Goal: Task Accomplishment & Management: Use online tool/utility

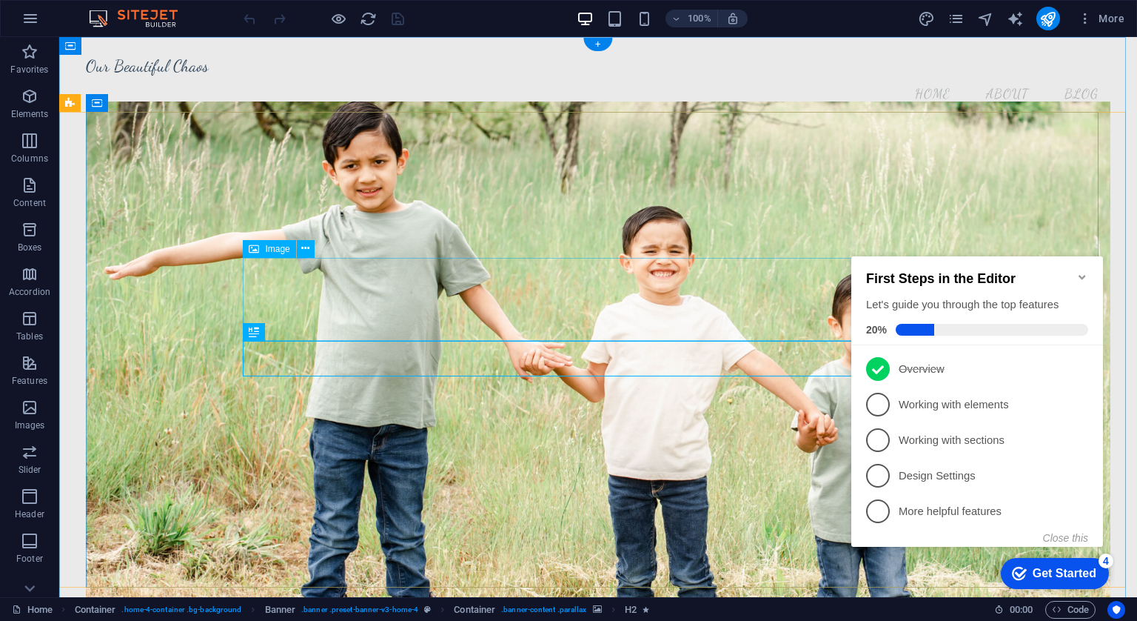
click at [307, 246] on icon at bounding box center [305, 249] width 8 height 16
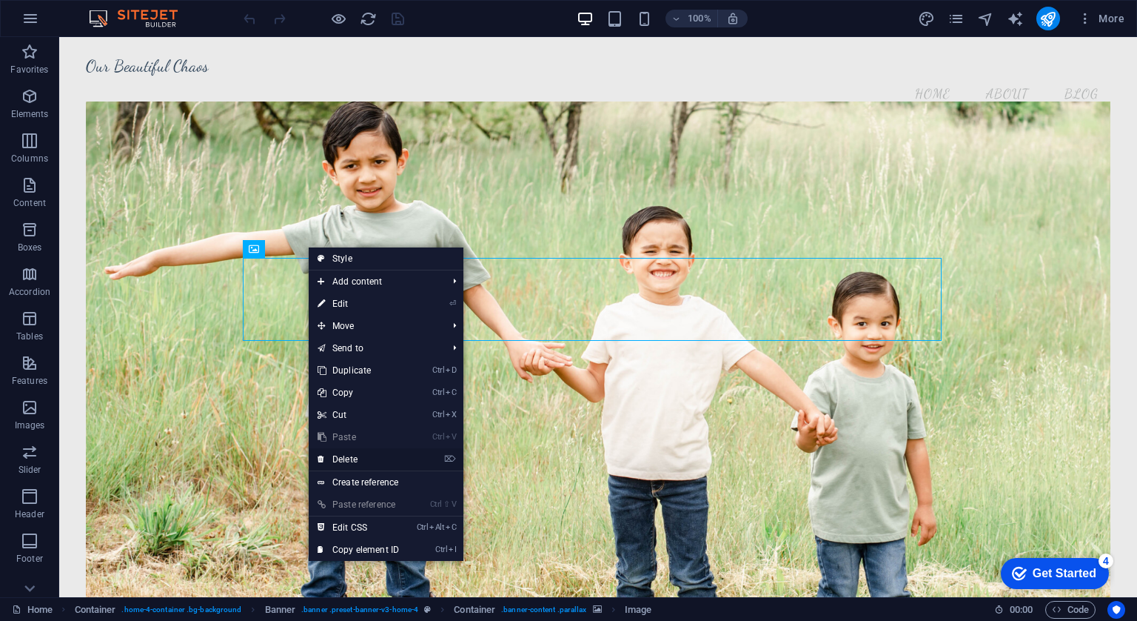
click at [361, 460] on link "⌦ Delete" at bounding box center [358, 459] width 99 height 22
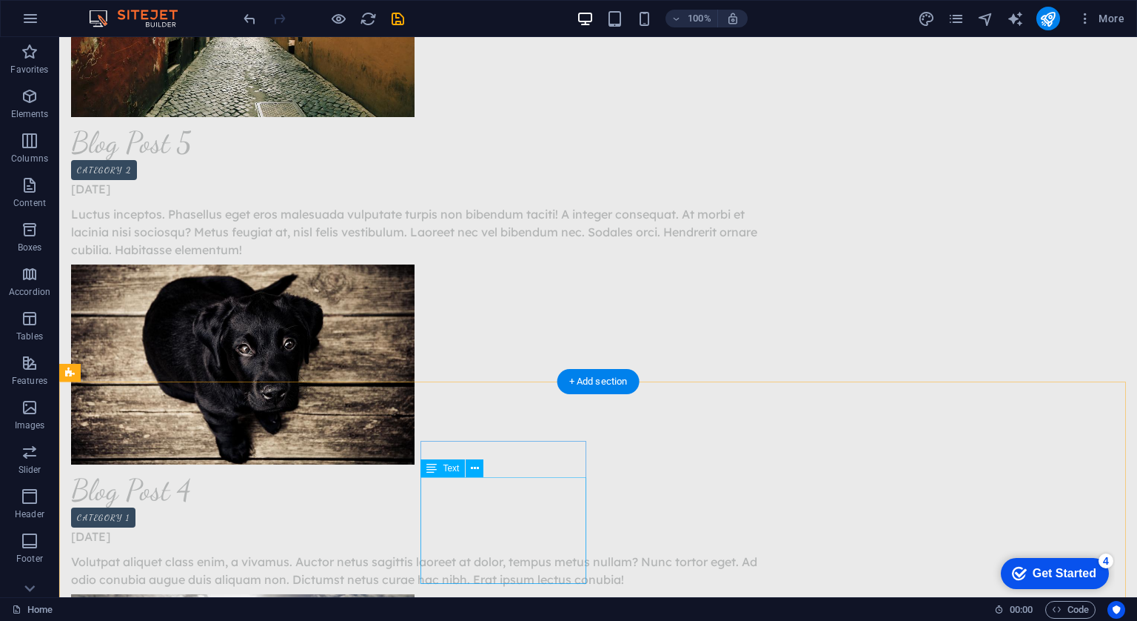
scroll to position [3052, 0]
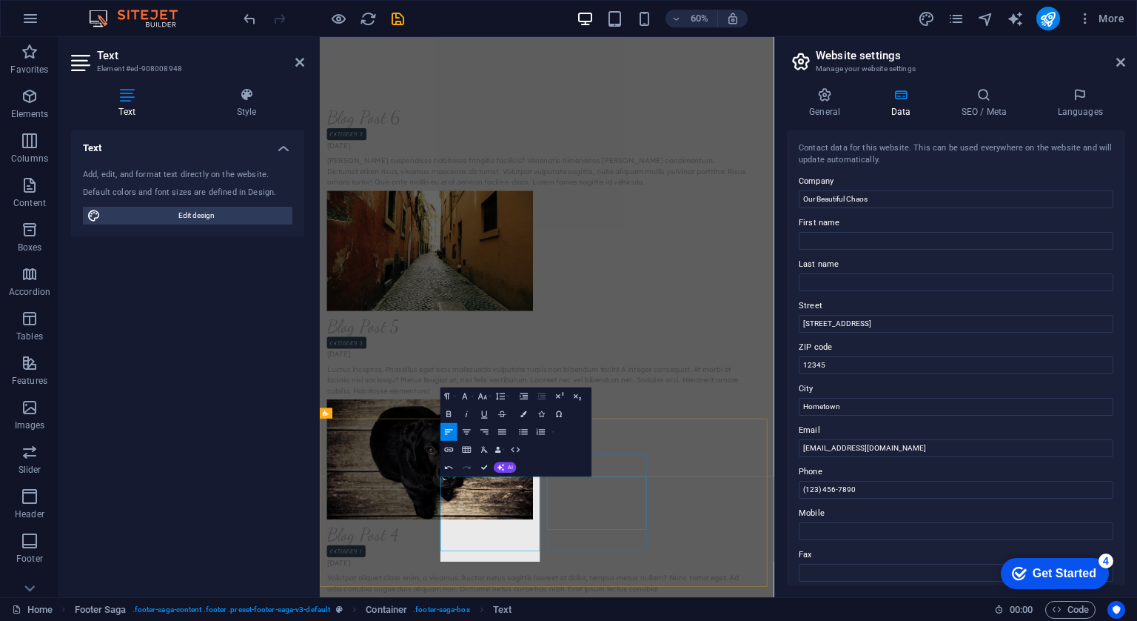
scroll to position [3013, 0]
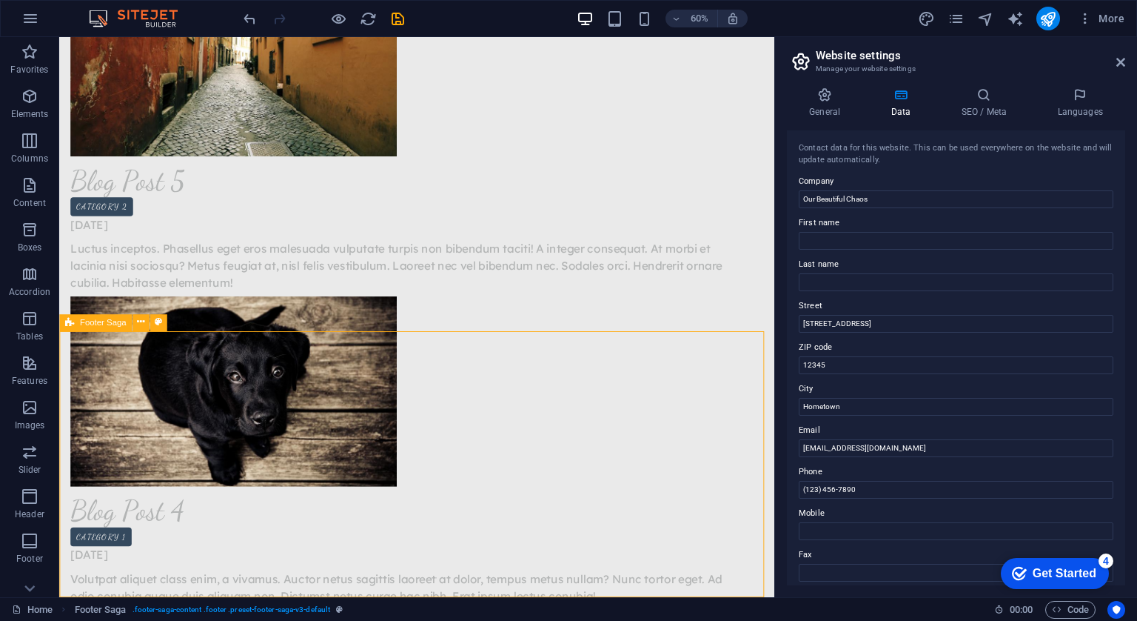
scroll to position [3047, 0]
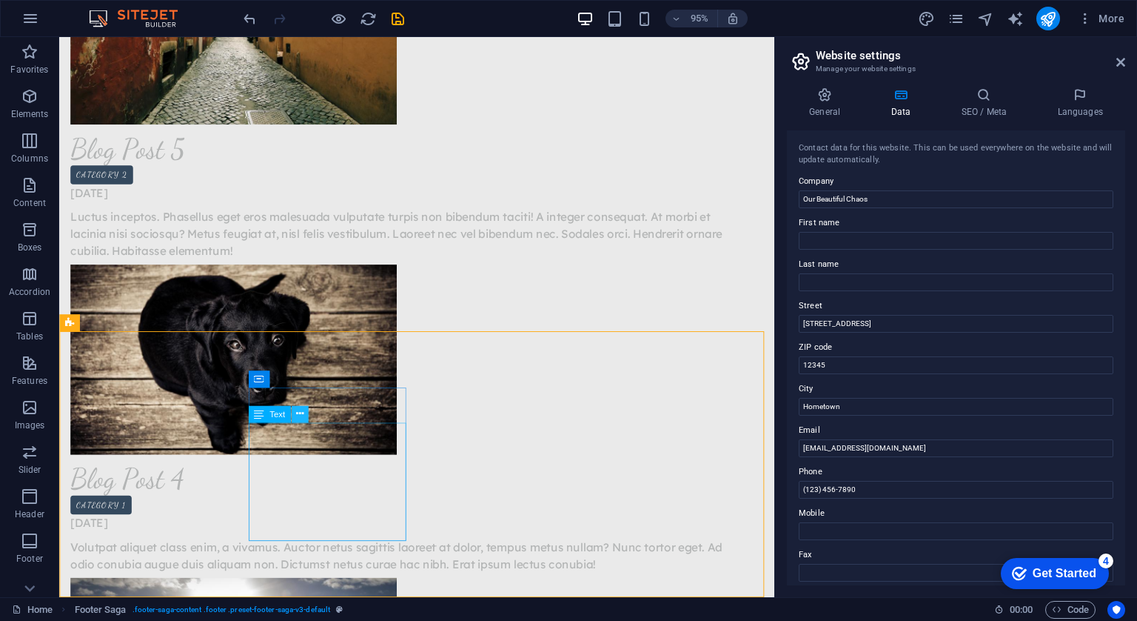
click at [303, 415] on icon at bounding box center [299, 414] width 7 height 15
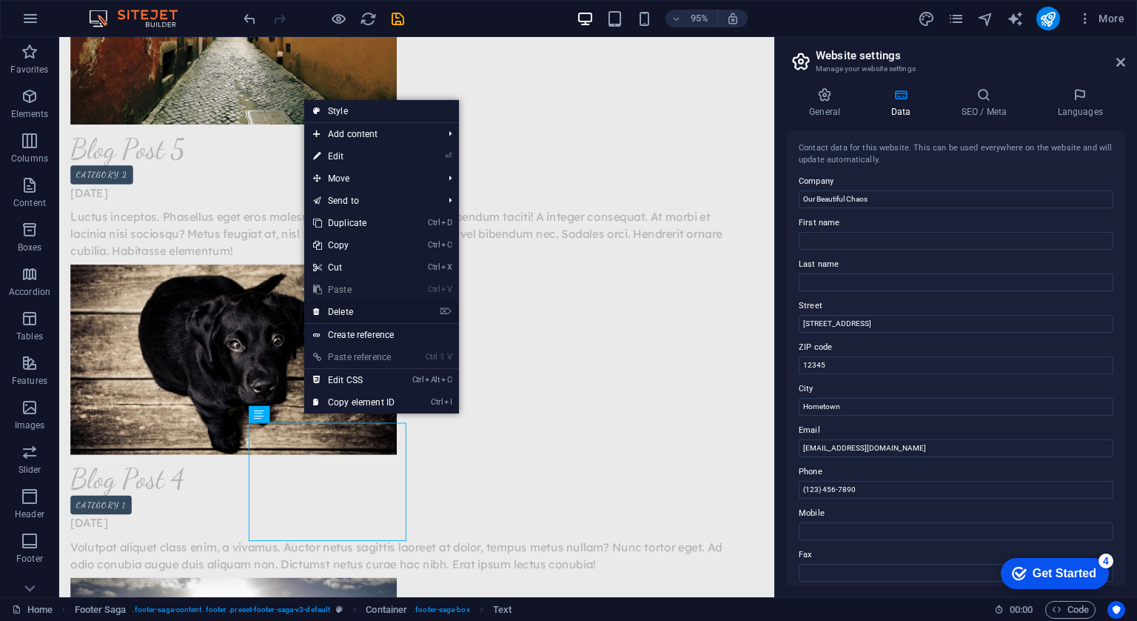
click at [364, 307] on link "⌦ Delete" at bounding box center [353, 312] width 99 height 22
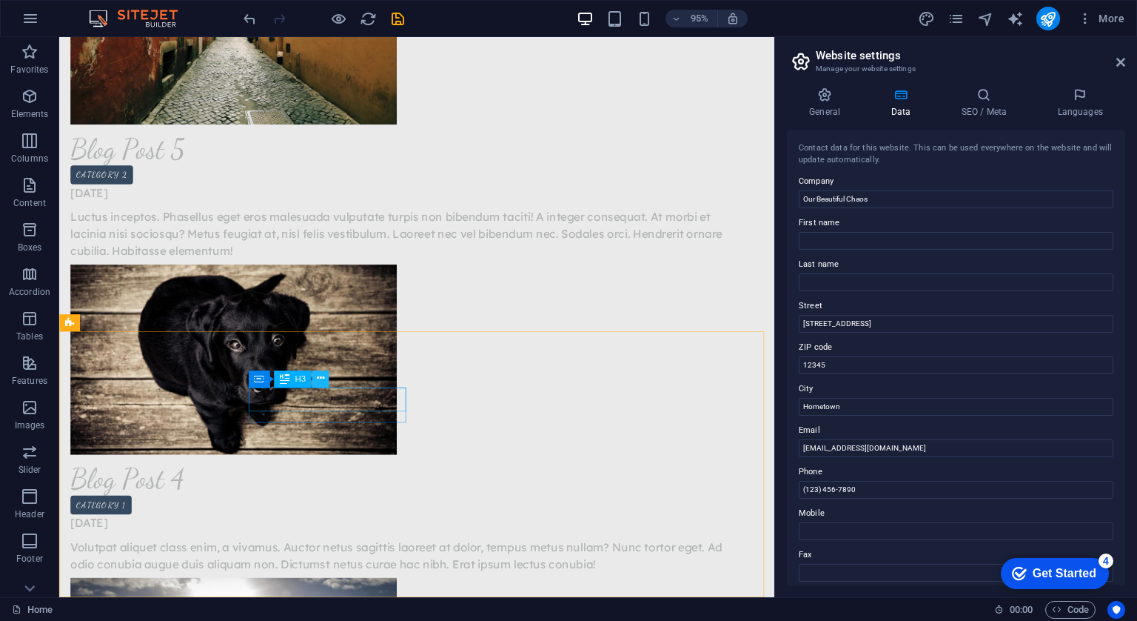
click at [320, 381] on icon at bounding box center [319, 379] width 7 height 15
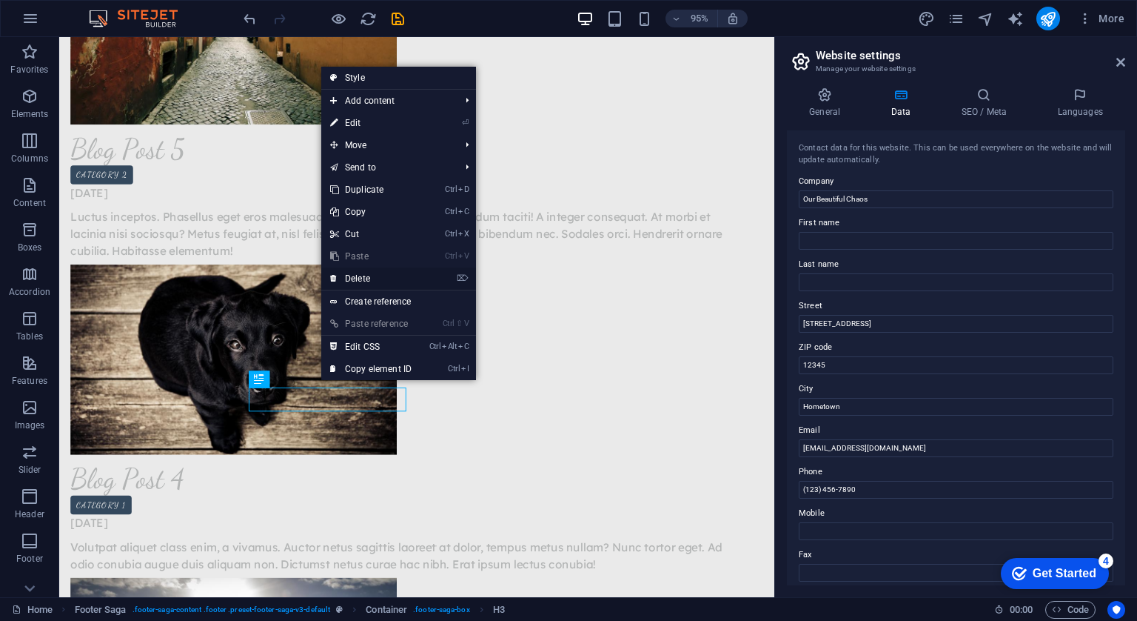
click at [381, 273] on link "⌦ Delete" at bounding box center [370, 278] width 99 height 22
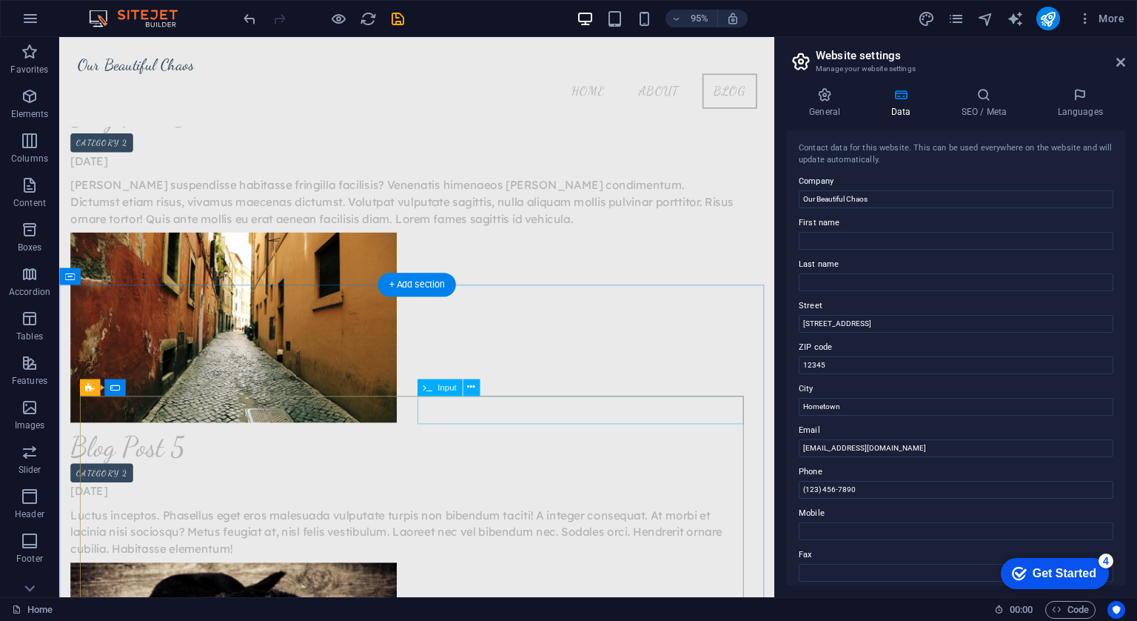
scroll to position [2715, 0]
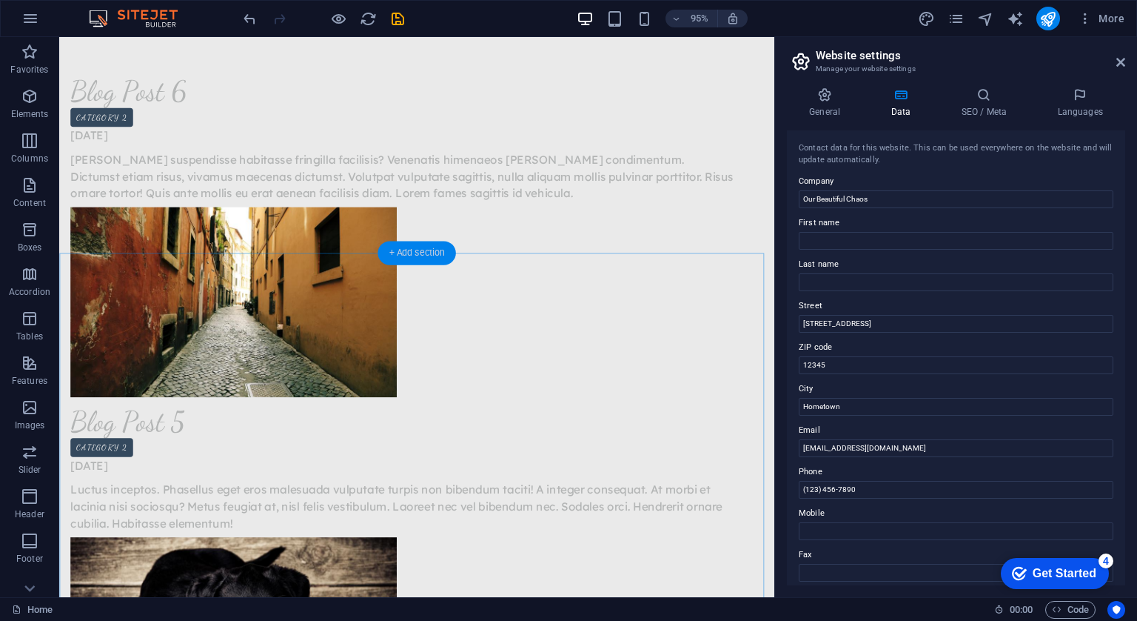
click at [421, 248] on div "+ Add section" at bounding box center [417, 253] width 78 height 24
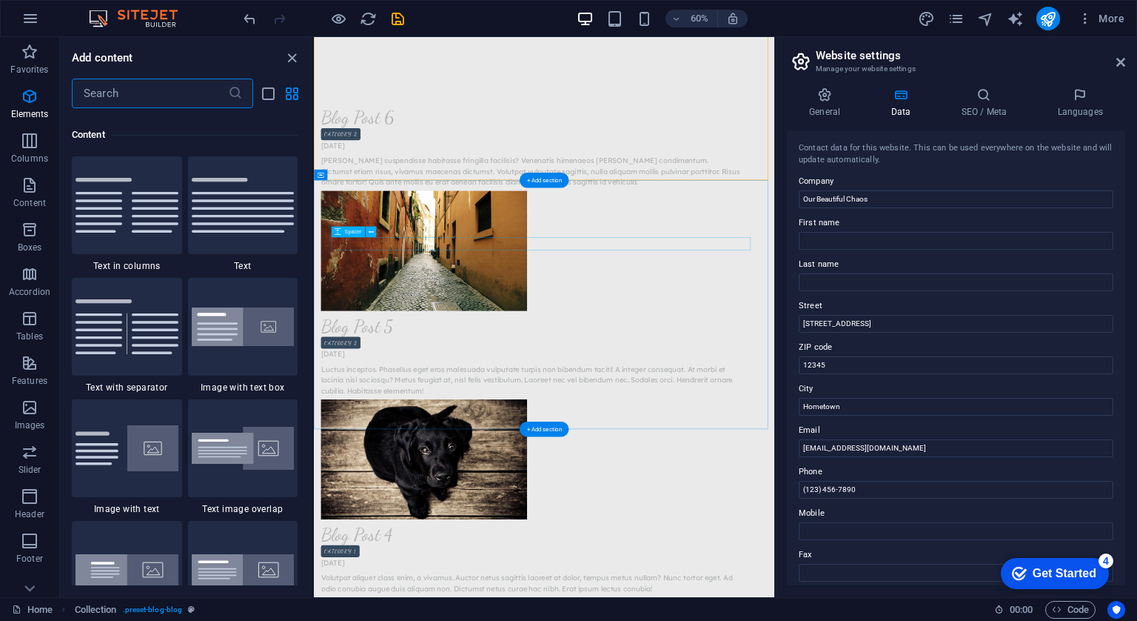
scroll to position [2591, 0]
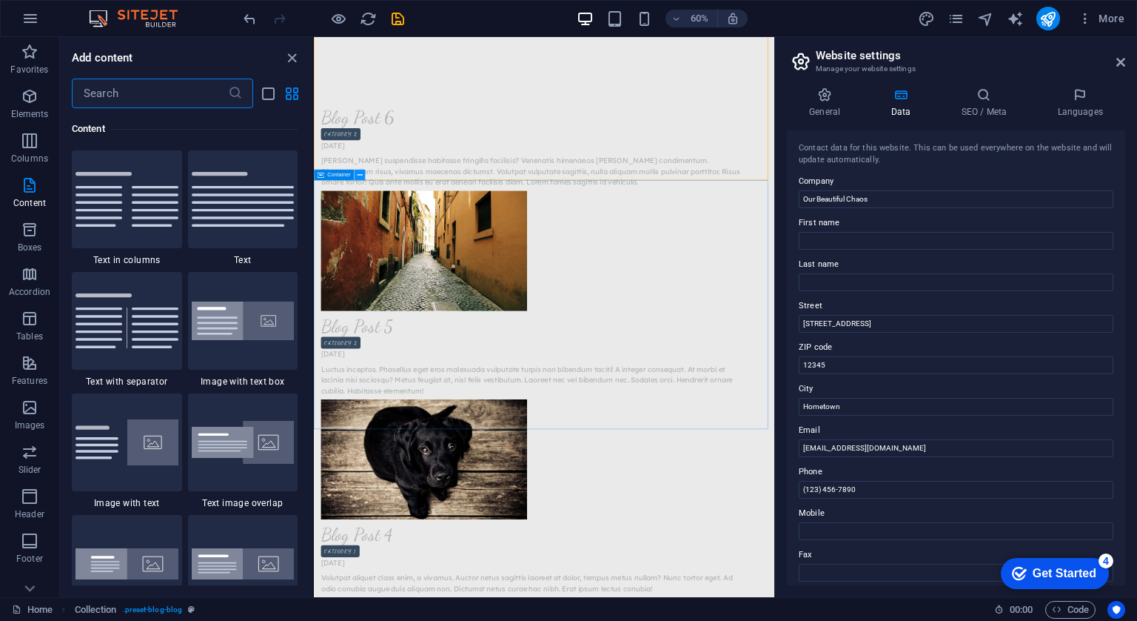
click at [358, 178] on icon at bounding box center [360, 175] width 5 height 10
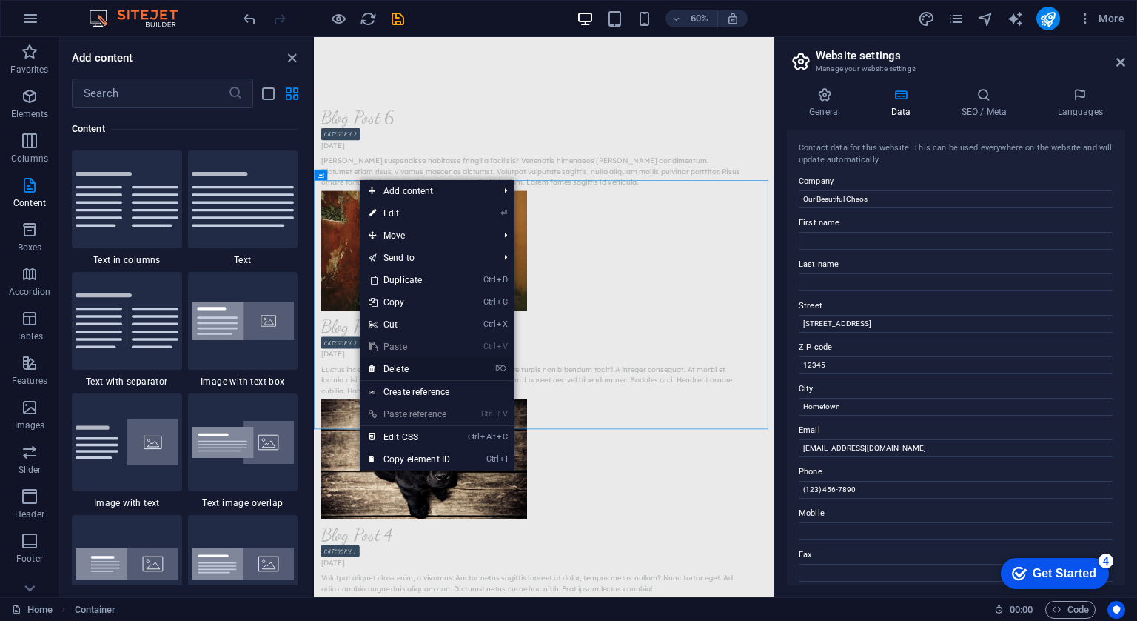
click at [394, 367] on link "⌦ Delete" at bounding box center [409, 369] width 99 height 22
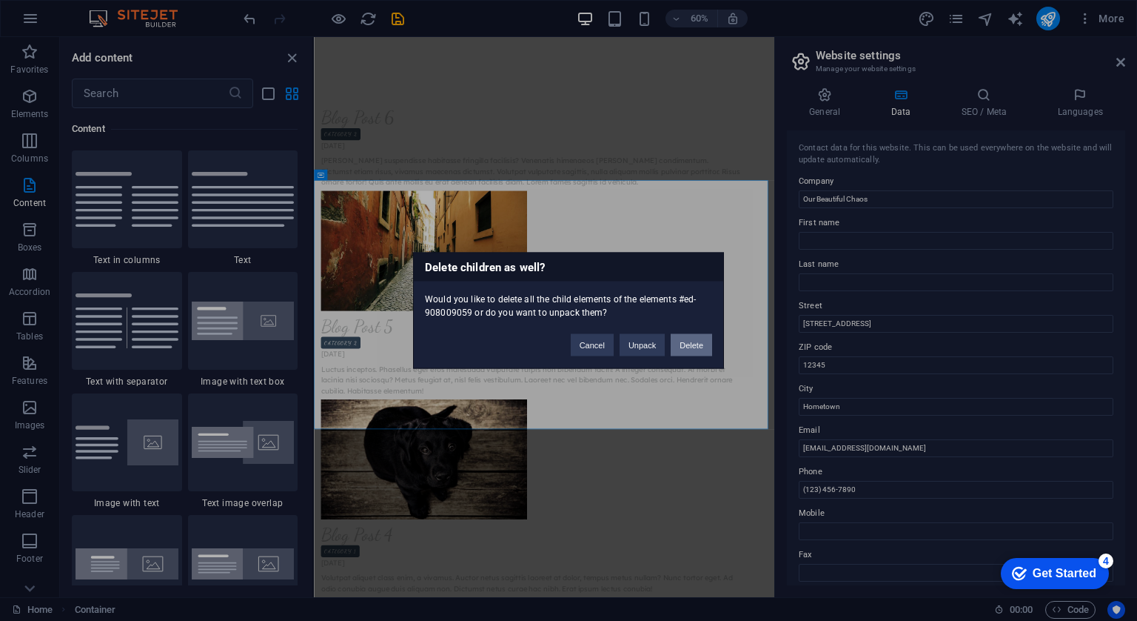
click at [692, 342] on button "Delete" at bounding box center [691, 345] width 41 height 22
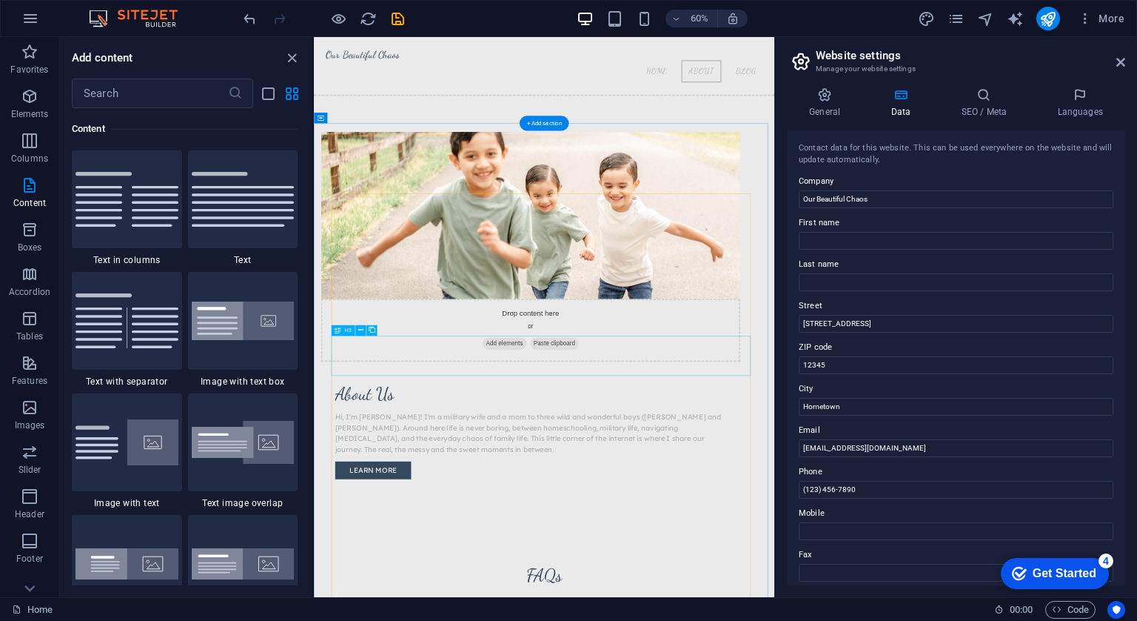
scroll to position [1150, 0]
drag, startPoint x: 558, startPoint y: 125, endPoint x: 546, endPoint y: 614, distance: 488.8
click at [295, 60] on icon "close panel" at bounding box center [292, 58] width 17 height 17
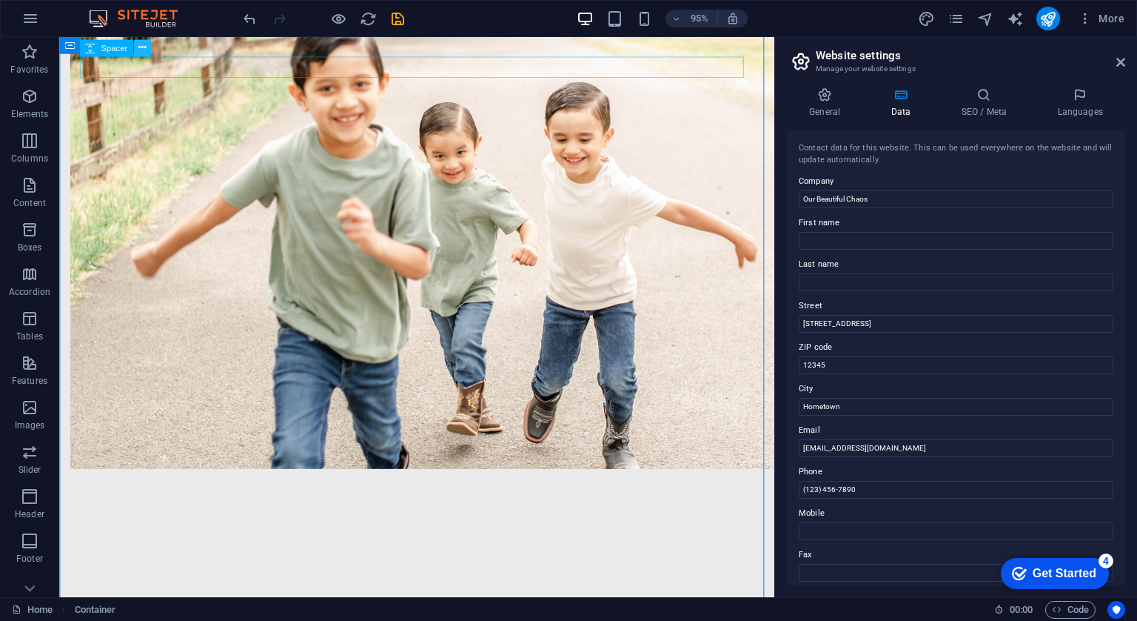
click at [138, 51] on icon at bounding box center [141, 48] width 7 height 15
click at [97, 51] on div "Spacer" at bounding box center [105, 48] width 53 height 17
click at [138, 53] on icon at bounding box center [141, 48] width 7 height 15
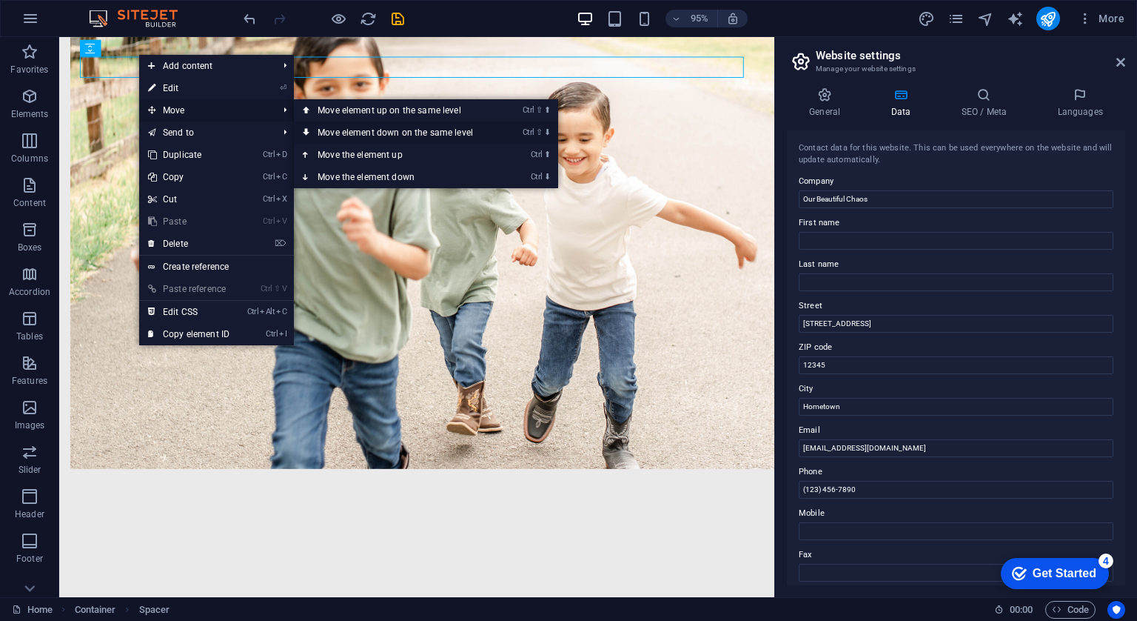
click at [328, 129] on link "Ctrl ⇧ ⬇ Move element down on the same level" at bounding box center [398, 132] width 209 height 22
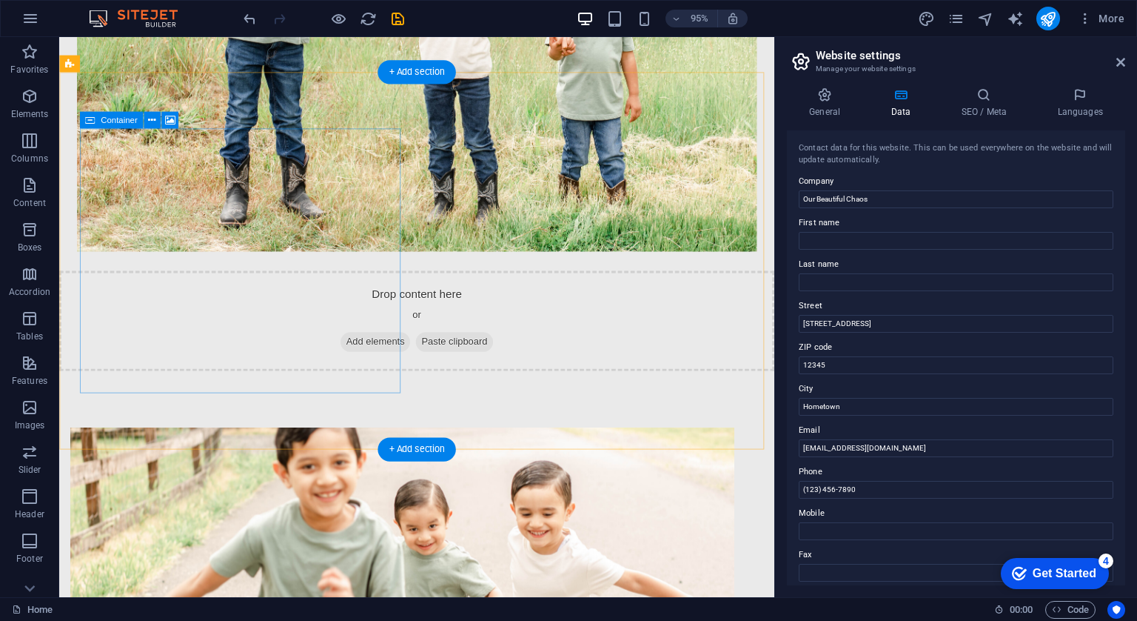
scroll to position [678, 0]
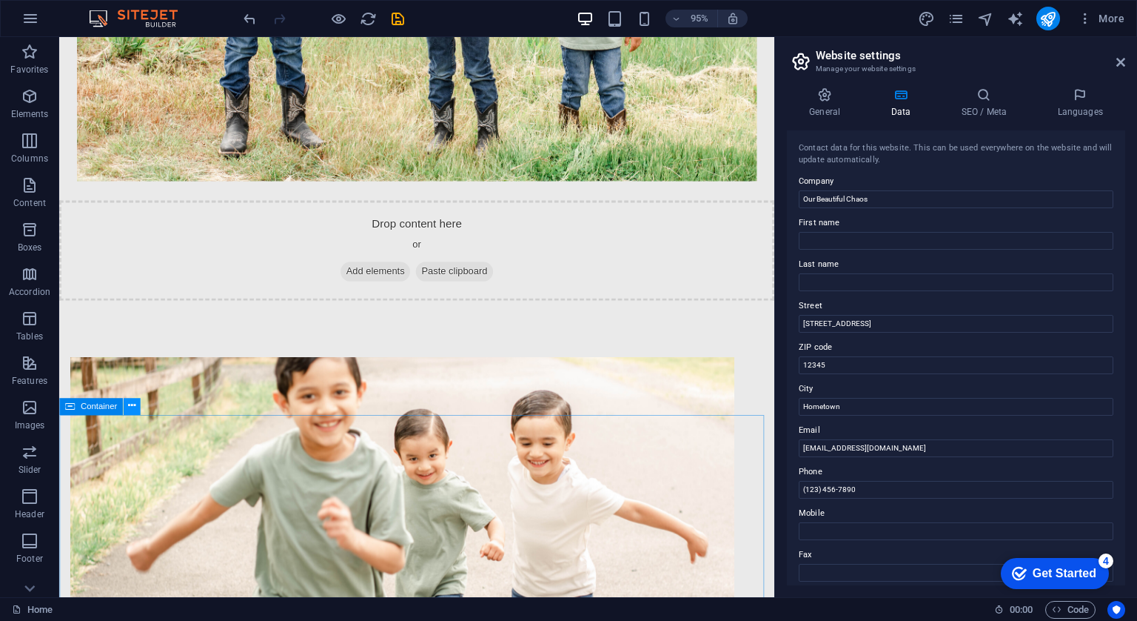
click at [130, 414] on button at bounding box center [131, 406] width 17 height 17
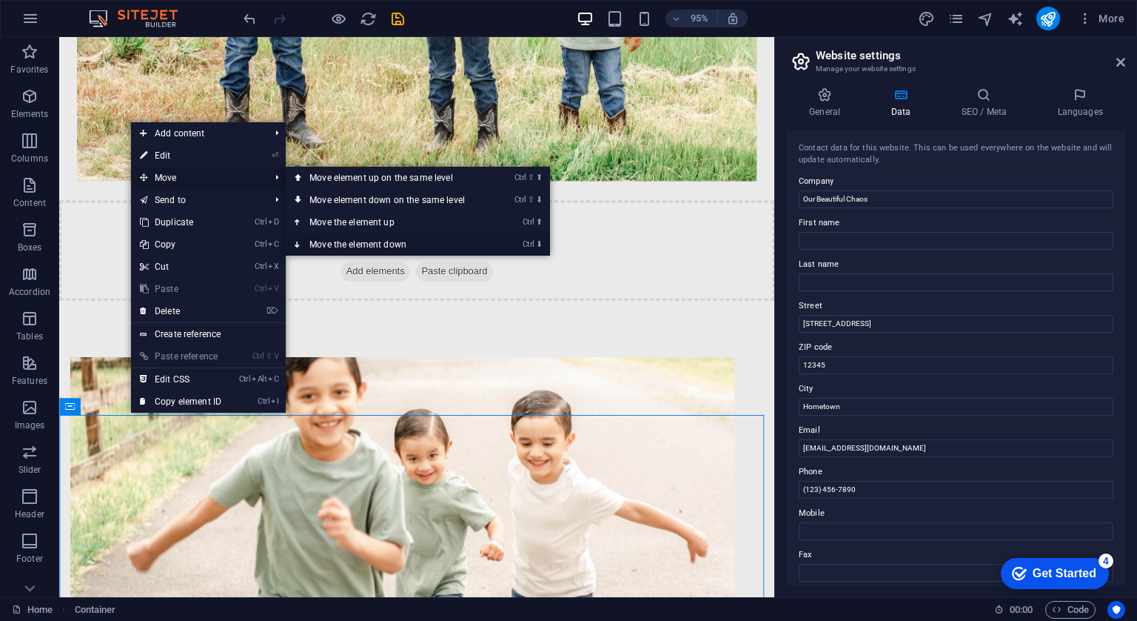
click at [347, 237] on link "Ctrl ⬇ Move the element down" at bounding box center [390, 244] width 209 height 22
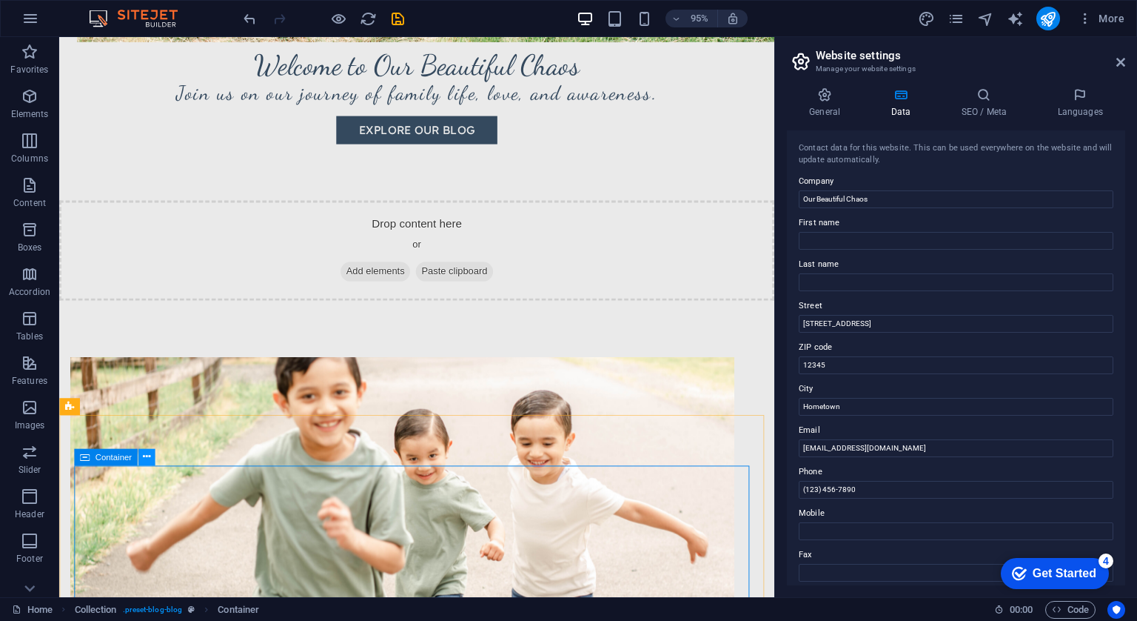
click at [145, 461] on icon at bounding box center [145, 456] width 7 height 15
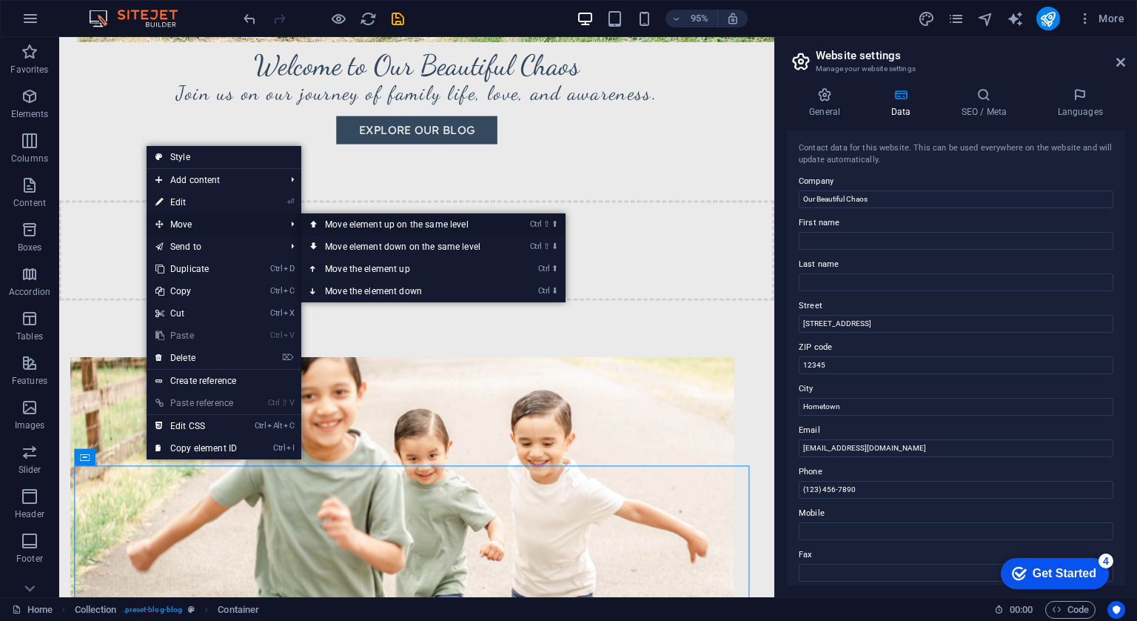
click at [335, 228] on link "Ctrl ⇧ ⬆ Move element up on the same level" at bounding box center [405, 224] width 209 height 22
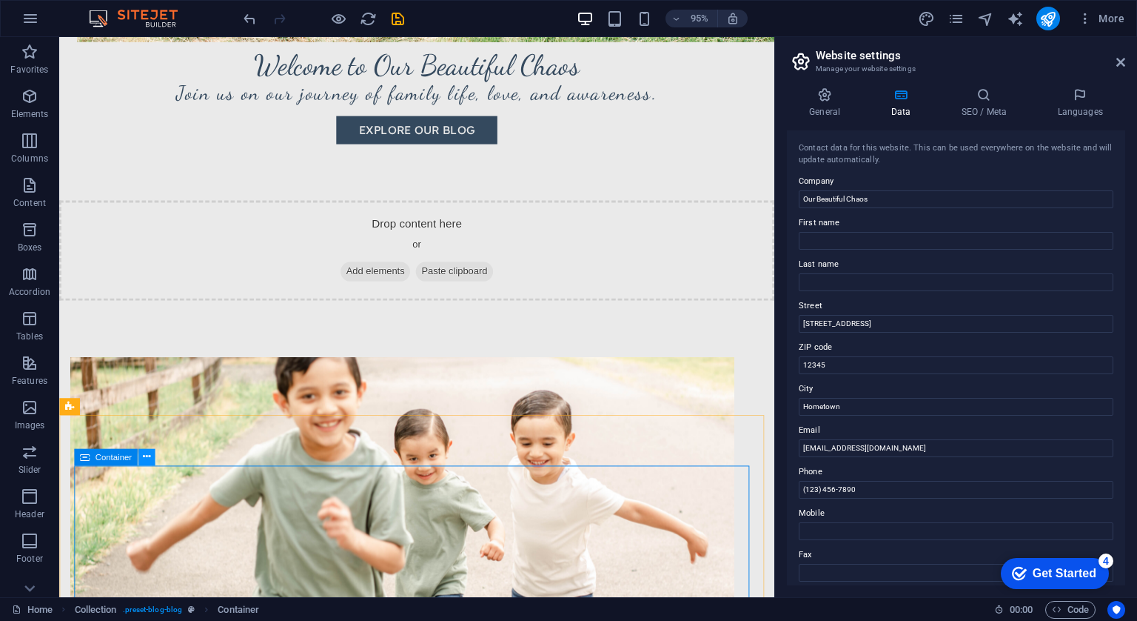
click at [143, 456] on icon at bounding box center [145, 456] width 7 height 15
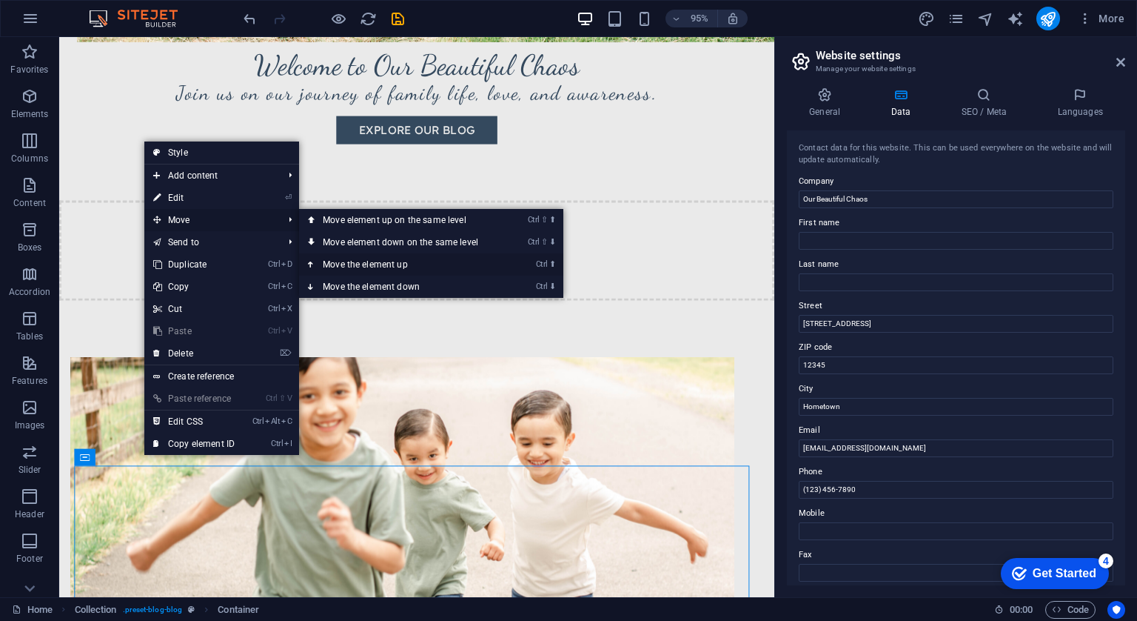
click at [366, 255] on link "Ctrl ⬆ Move the element up" at bounding box center [403, 264] width 209 height 22
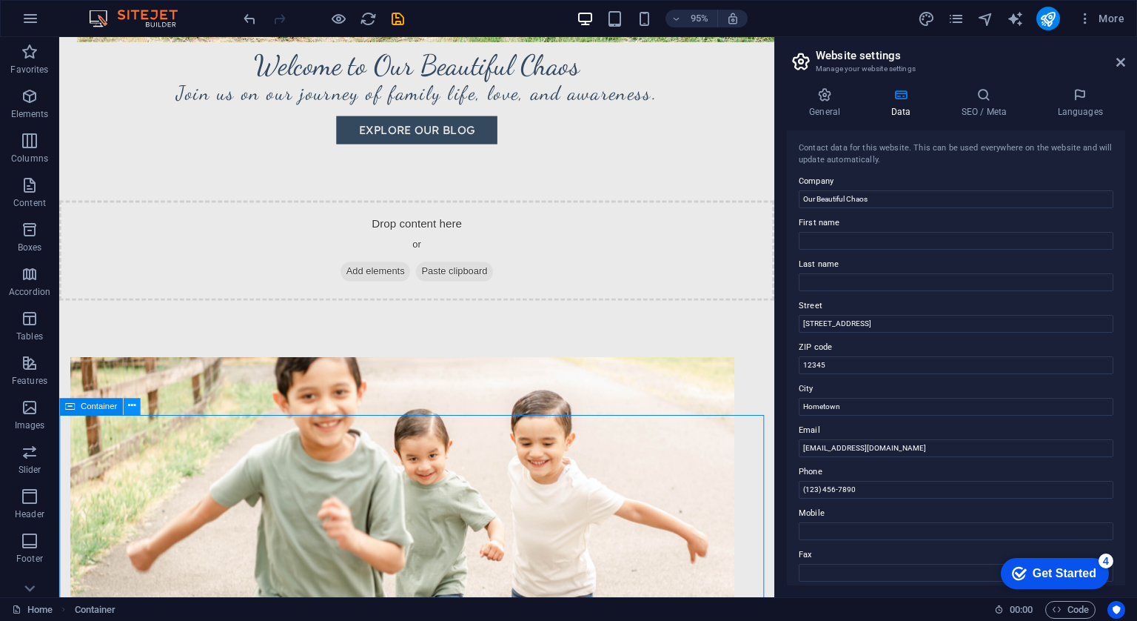
click at [136, 405] on button at bounding box center [131, 406] width 17 height 17
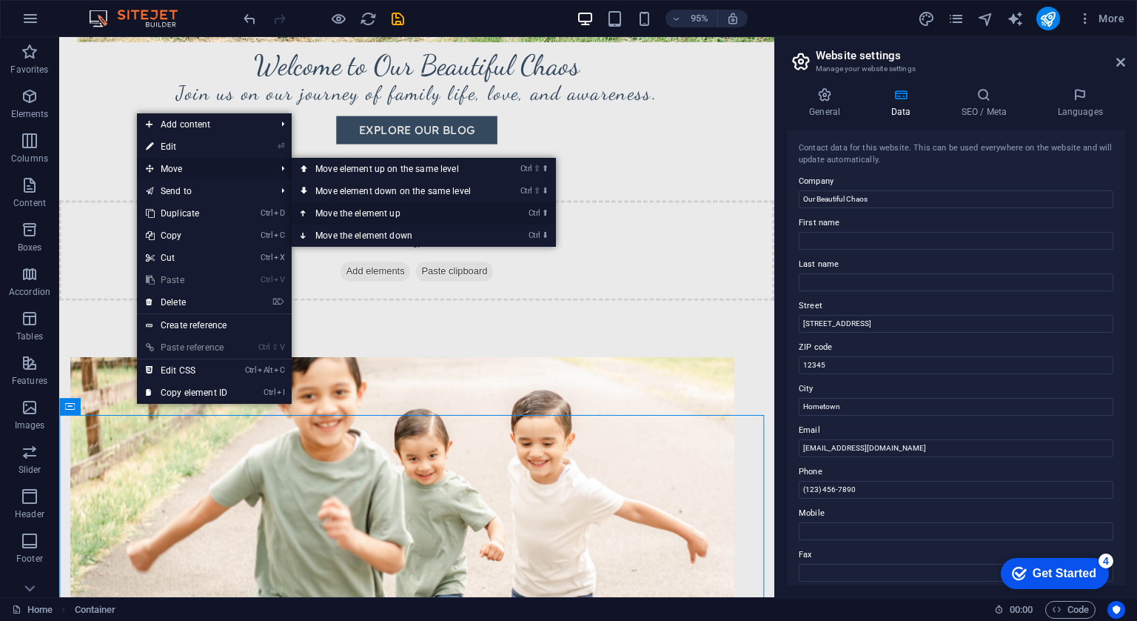
click at [388, 210] on link "Ctrl ⬆ Move the element up" at bounding box center [396, 213] width 209 height 22
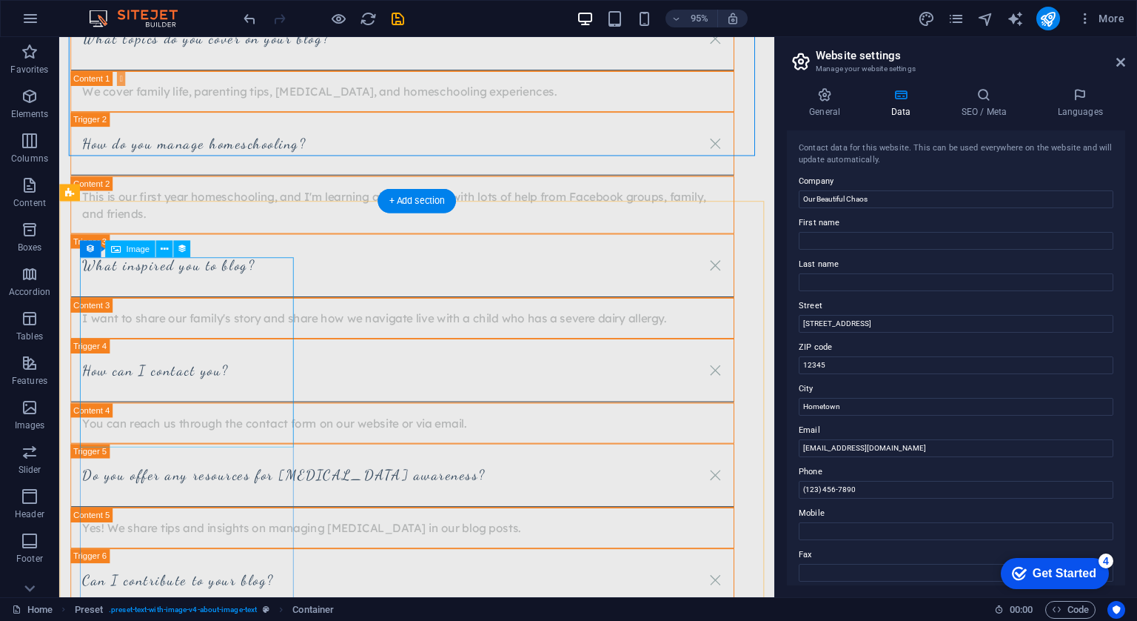
scroll to position [1753, 0]
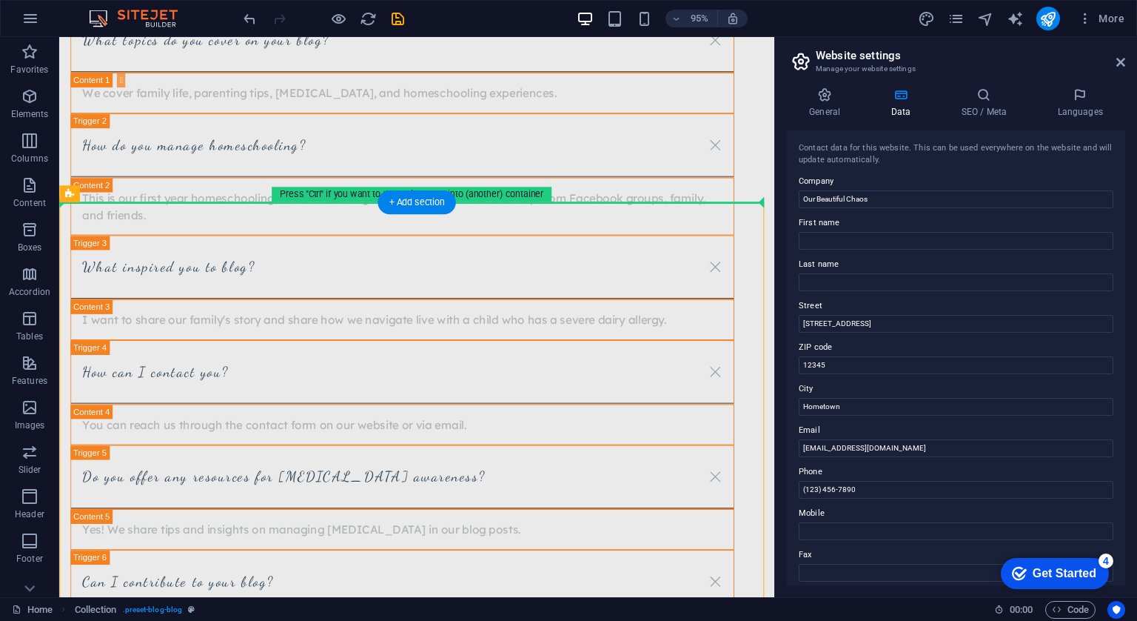
drag, startPoint x: 141, startPoint y: 232, endPoint x: 169, endPoint y: 180, distance: 59.0
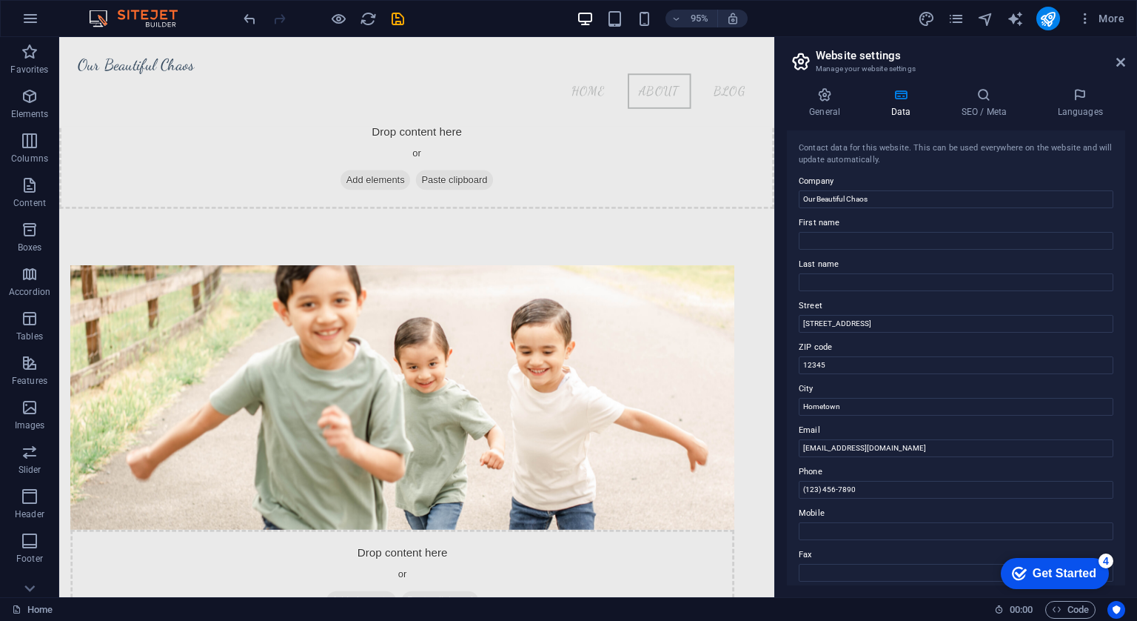
scroll to position [684, 0]
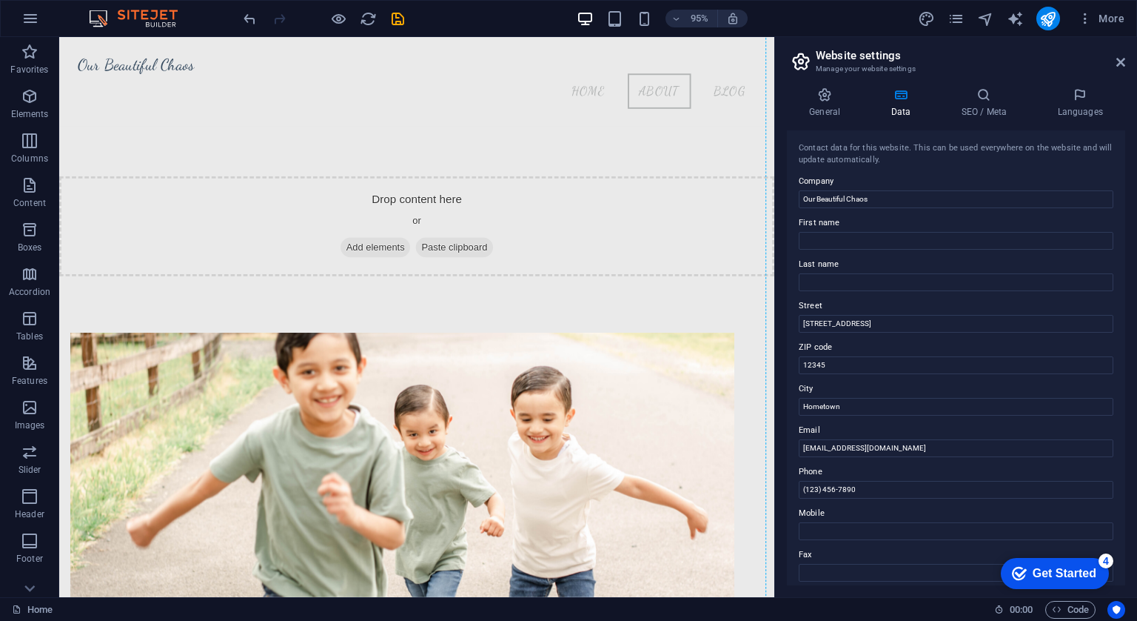
drag, startPoint x: 144, startPoint y: 230, endPoint x: 110, endPoint y: 358, distance: 131.8
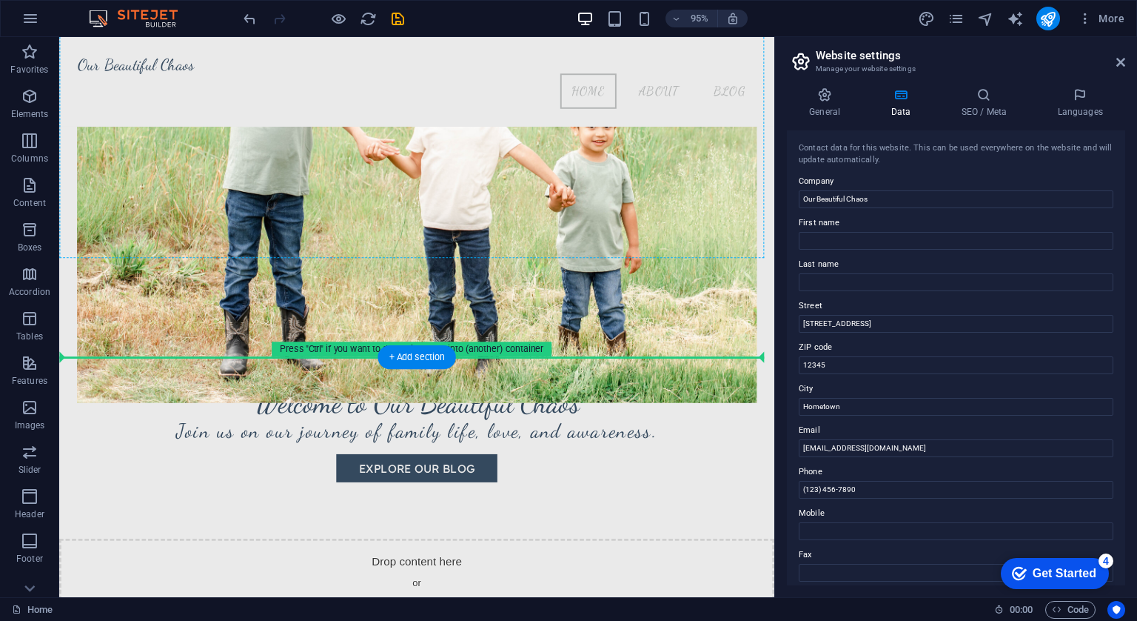
scroll to position [267, 0]
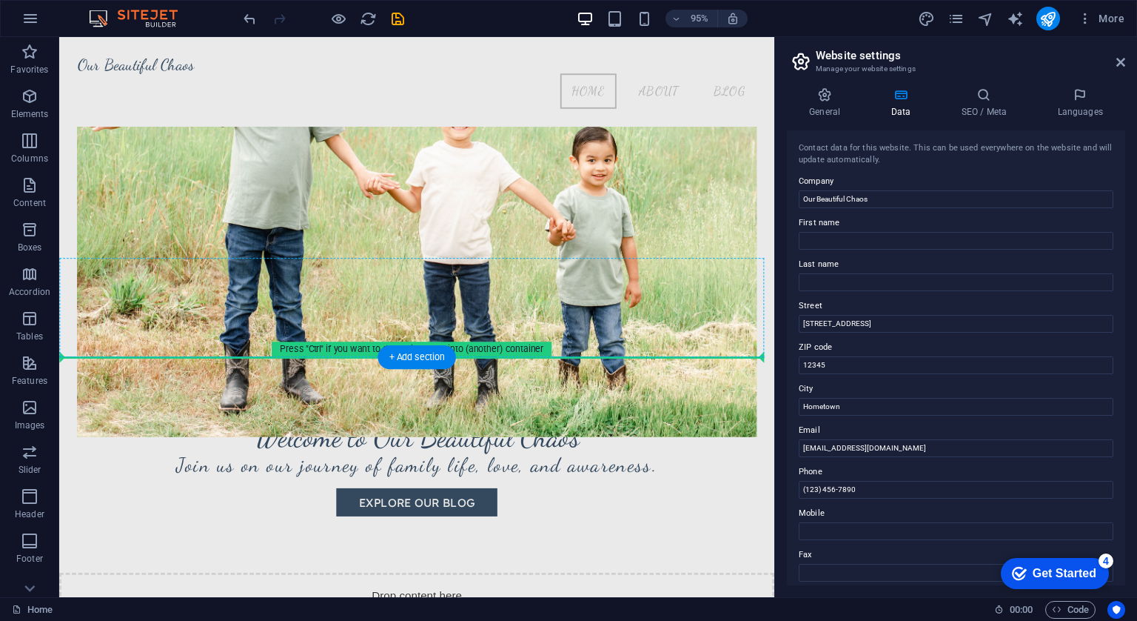
drag, startPoint x: 149, startPoint y: 357, endPoint x: 133, endPoint y: 355, distance: 15.6
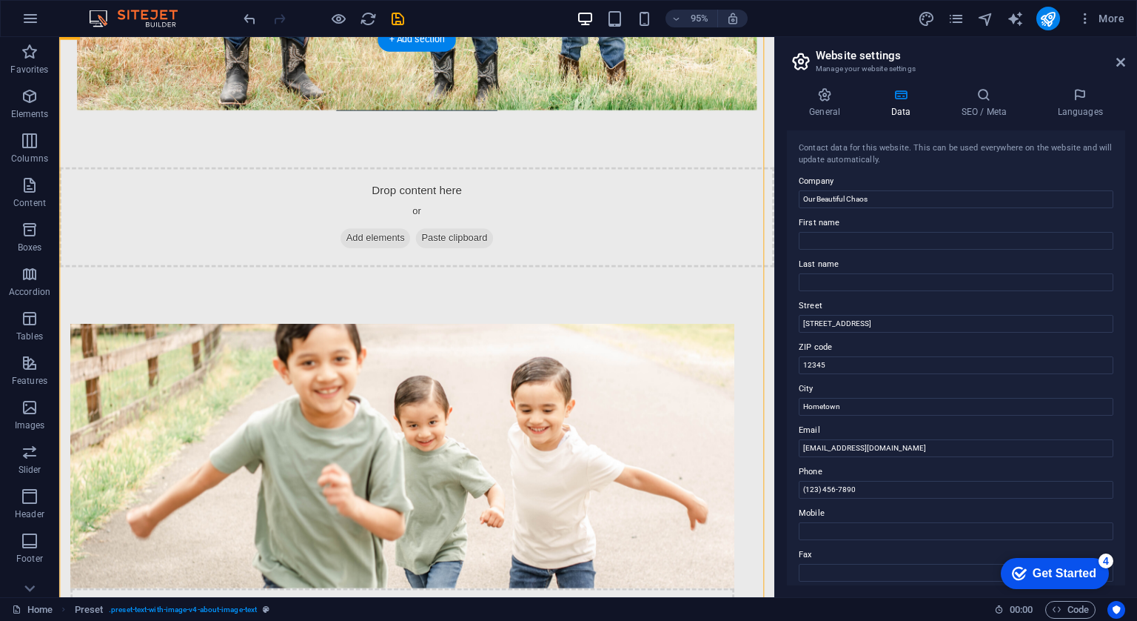
scroll to position [677, 0]
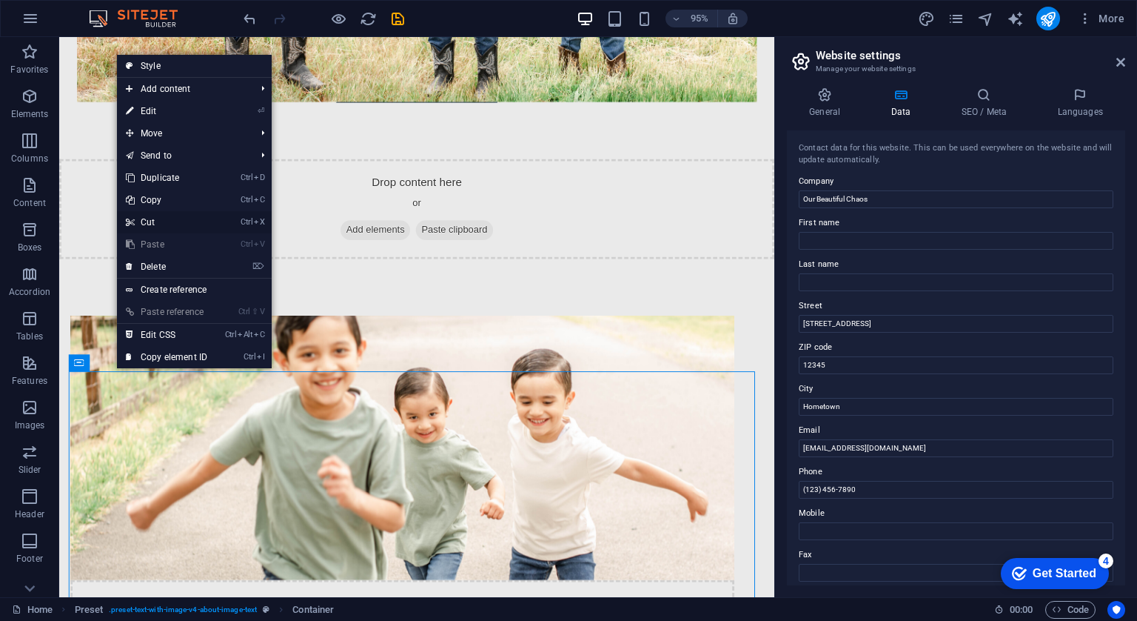
click at [166, 217] on link "Ctrl X Cut" at bounding box center [166, 222] width 99 height 22
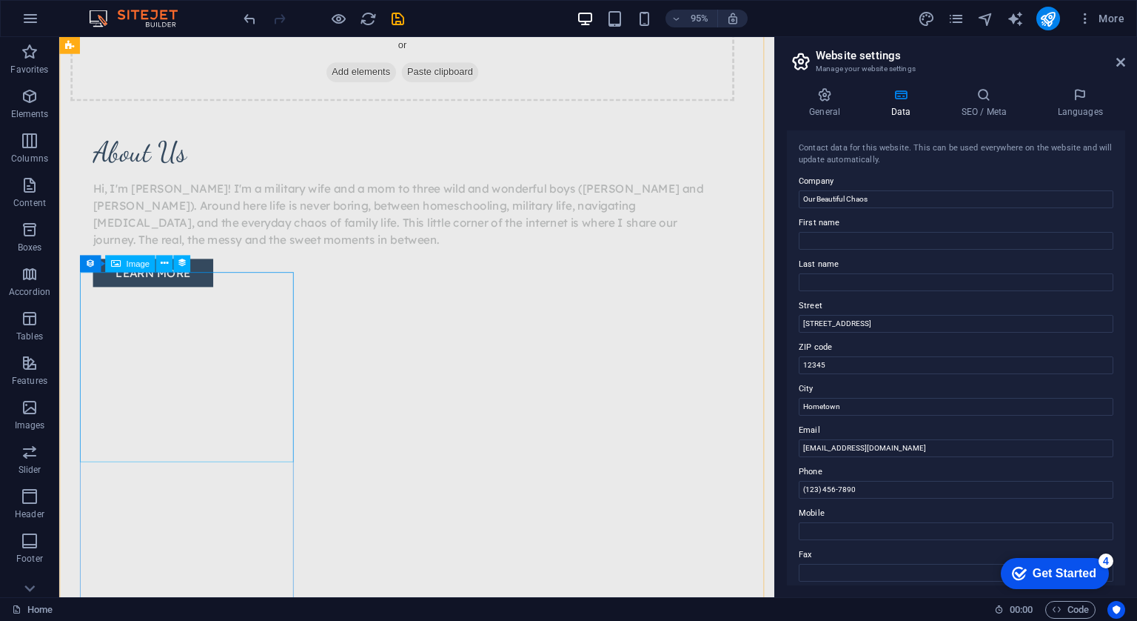
scroll to position [1781, 0]
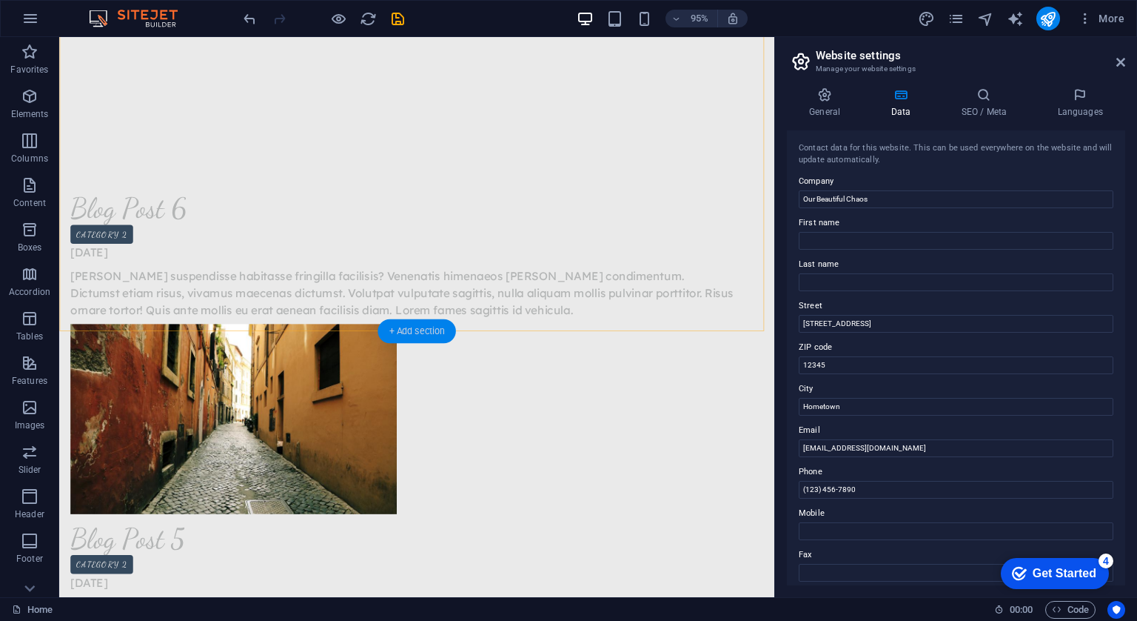
click at [426, 332] on div "+ Add section" at bounding box center [417, 331] width 78 height 24
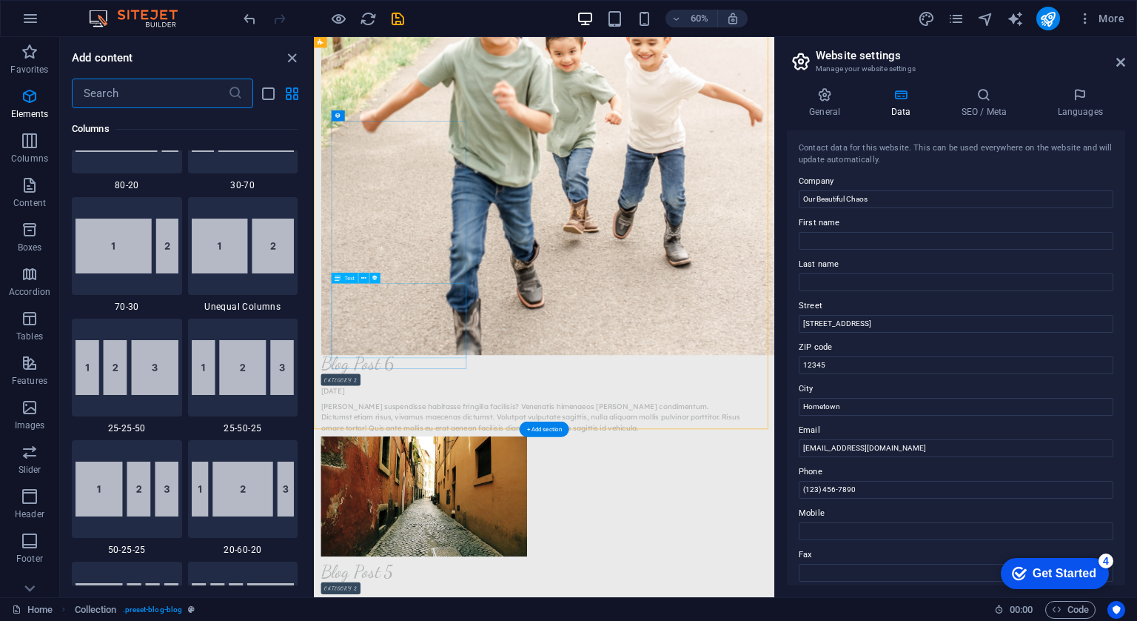
scroll to position [2591, 0]
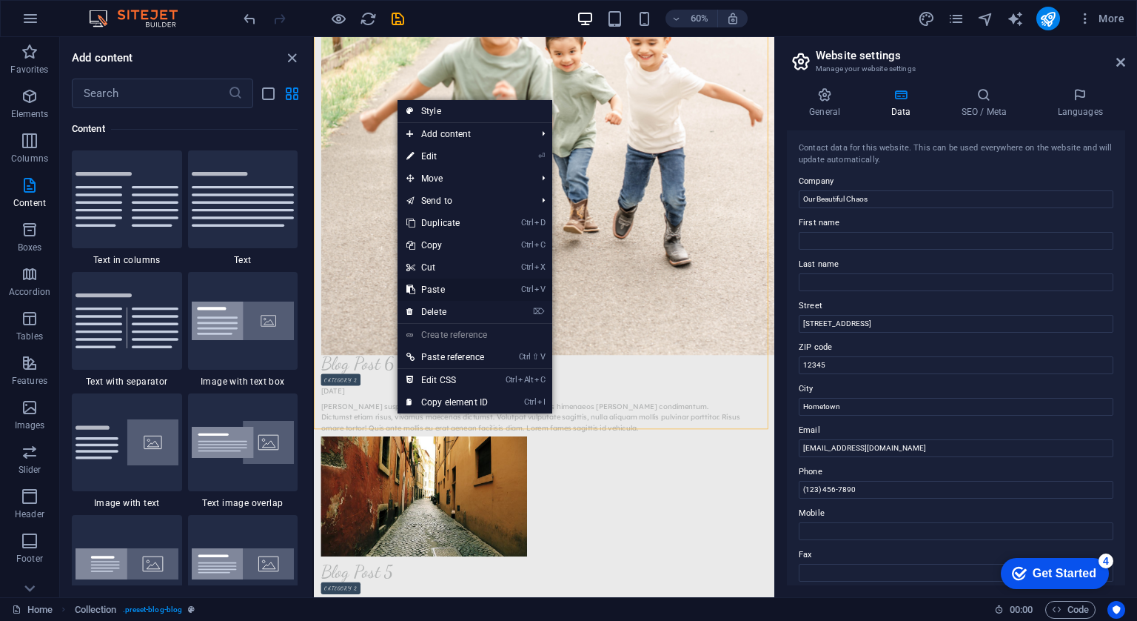
click at [451, 285] on link "Ctrl V Paste" at bounding box center [447, 289] width 99 height 22
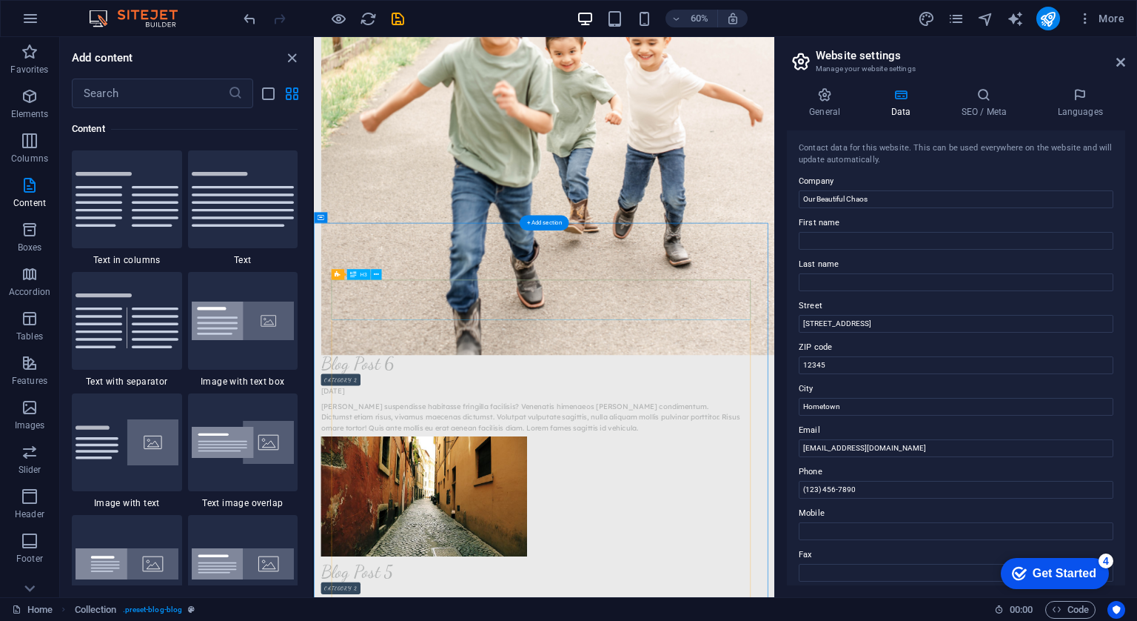
scroll to position [2073, 0]
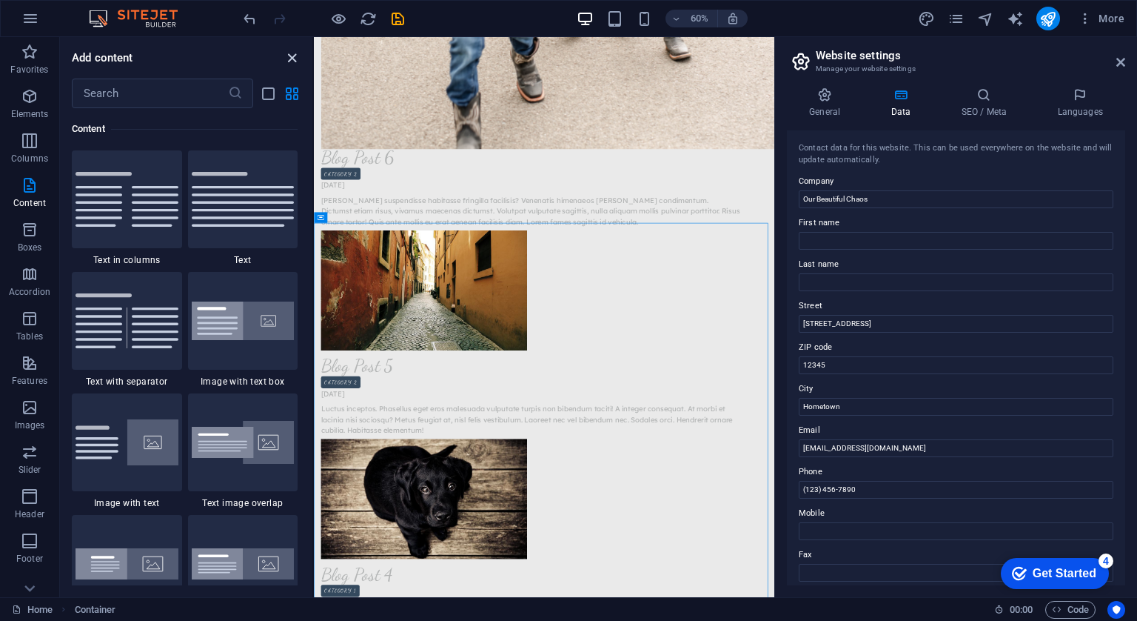
click at [292, 57] on icon "close panel" at bounding box center [292, 58] width 17 height 17
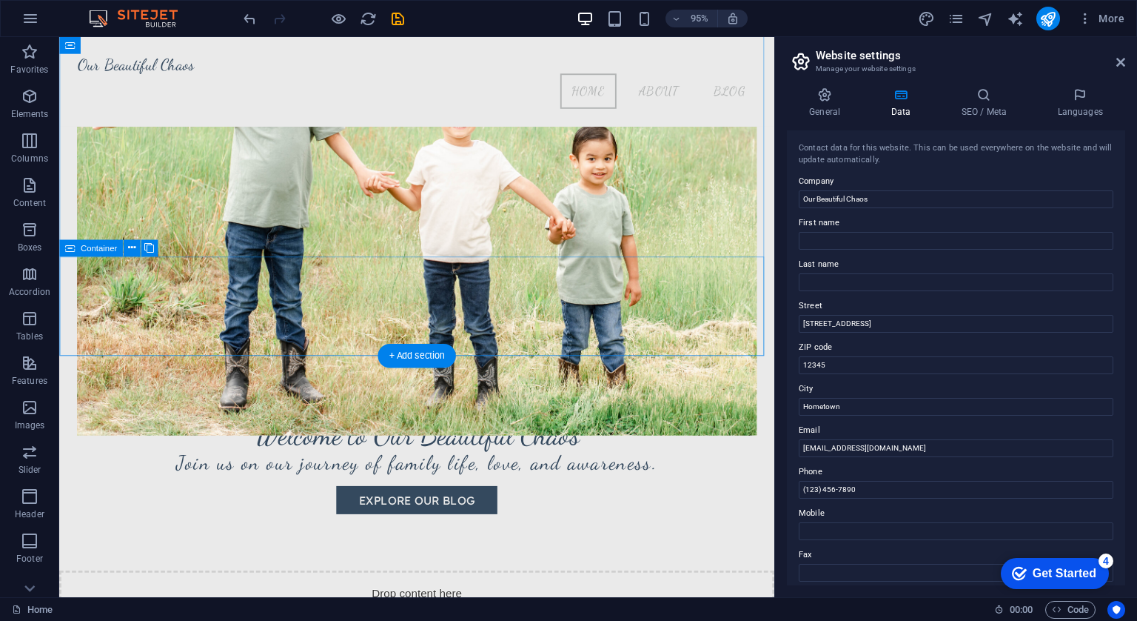
scroll to position [0, 0]
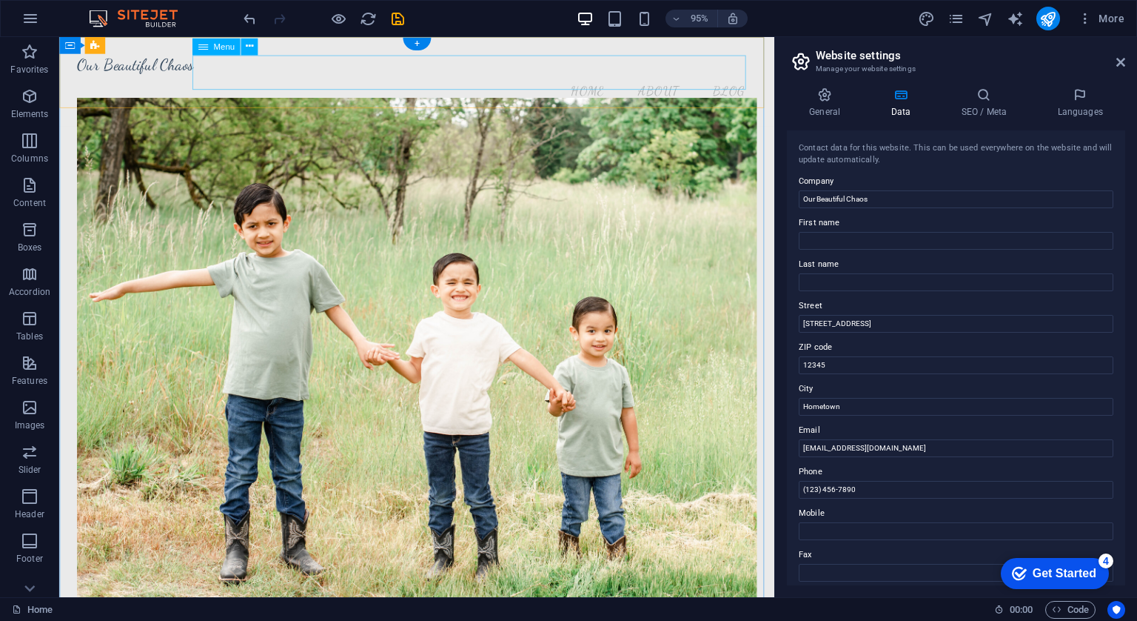
click at [609, 76] on nav "Home About Blog" at bounding box center [435, 94] width 715 height 37
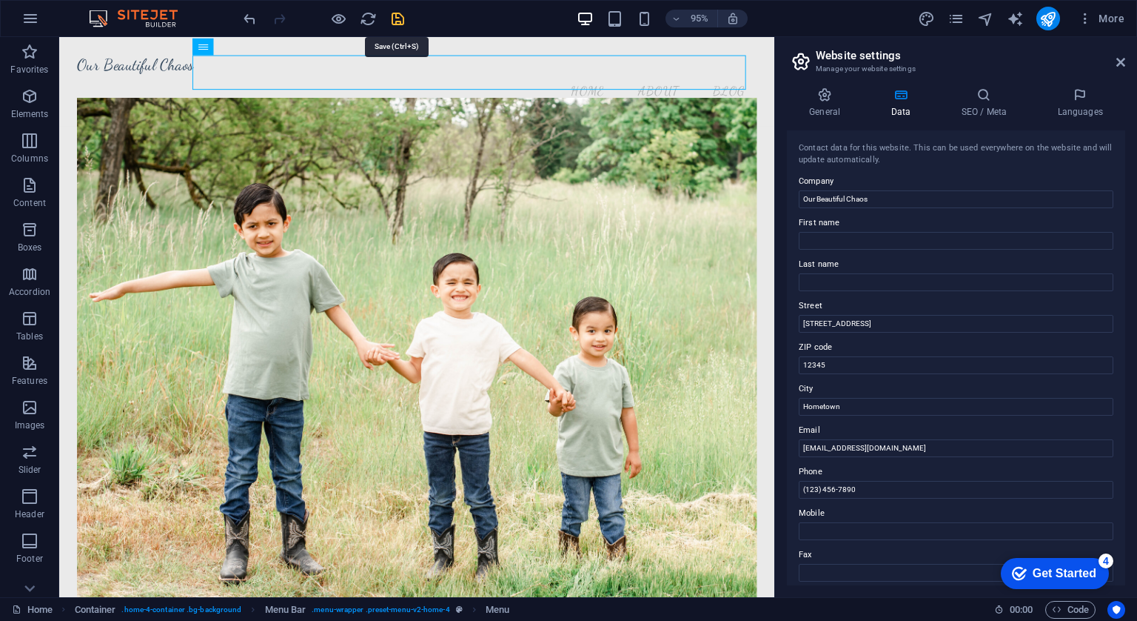
click at [397, 16] on icon "save" at bounding box center [397, 18] width 17 height 17
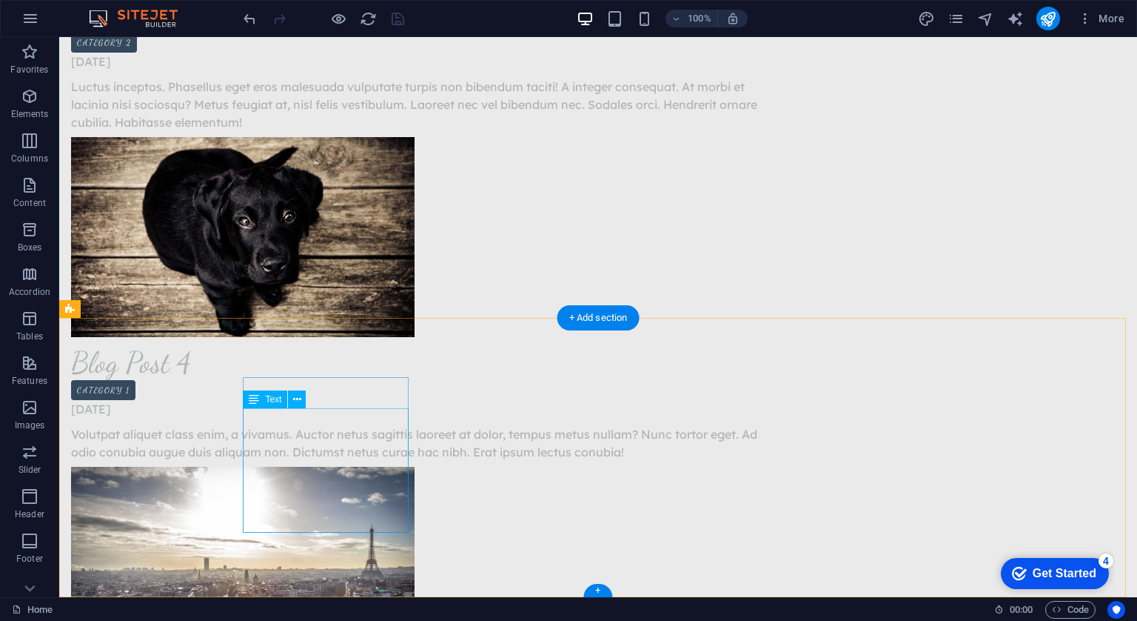
scroll to position [2637, 0]
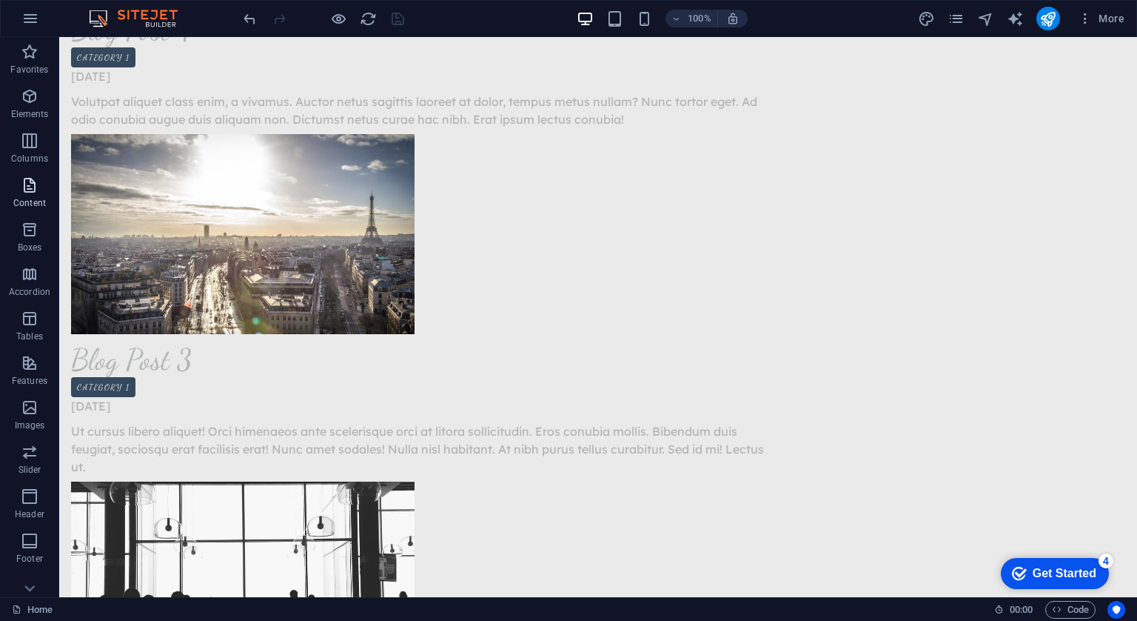
click at [28, 184] on icon "button" at bounding box center [30, 185] width 18 height 18
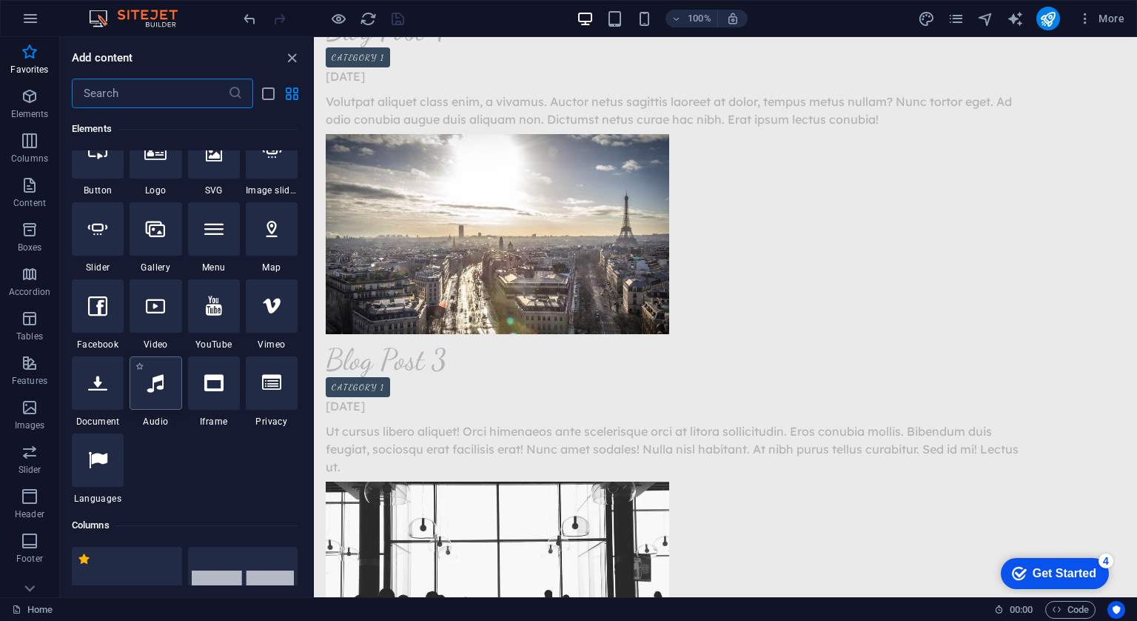
scroll to position [0, 0]
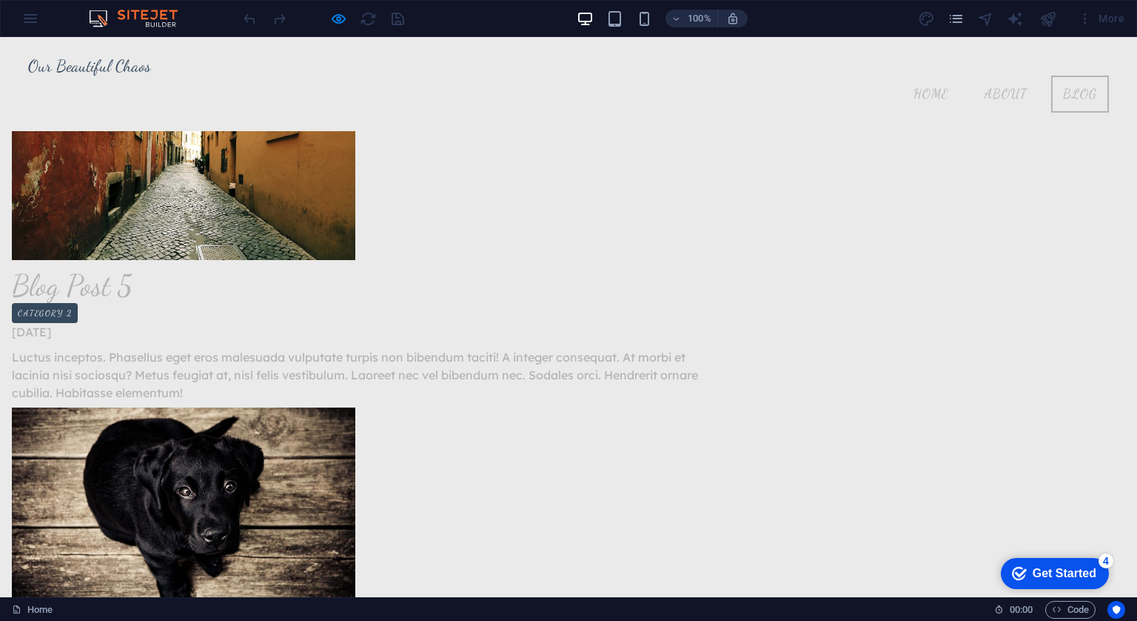
scroll to position [1881, 0]
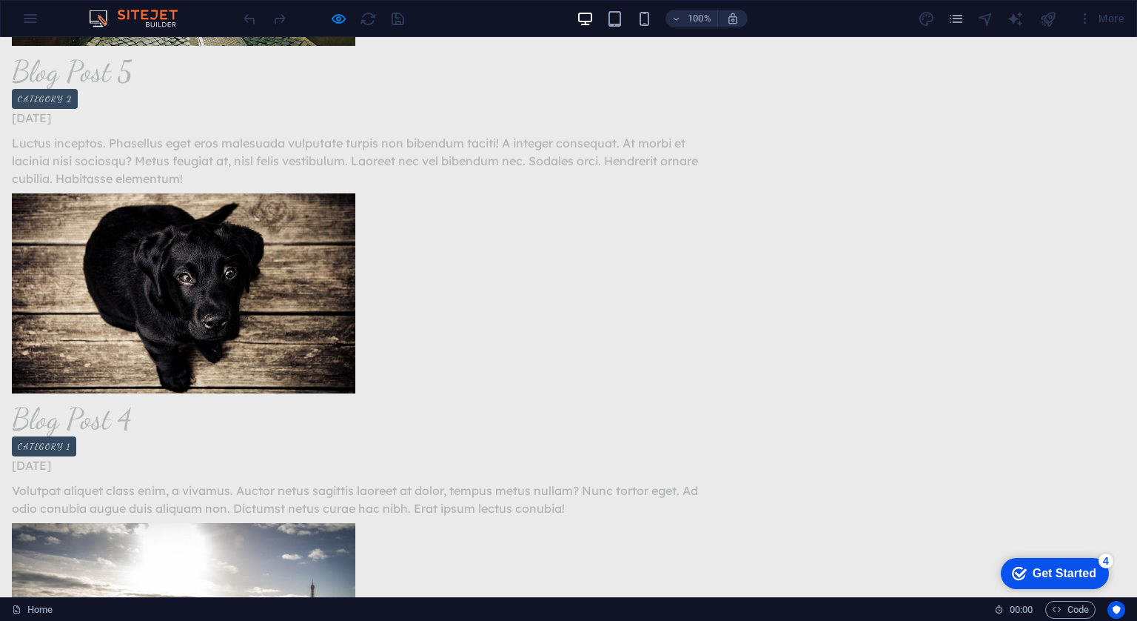
scroll to position [2044, 0]
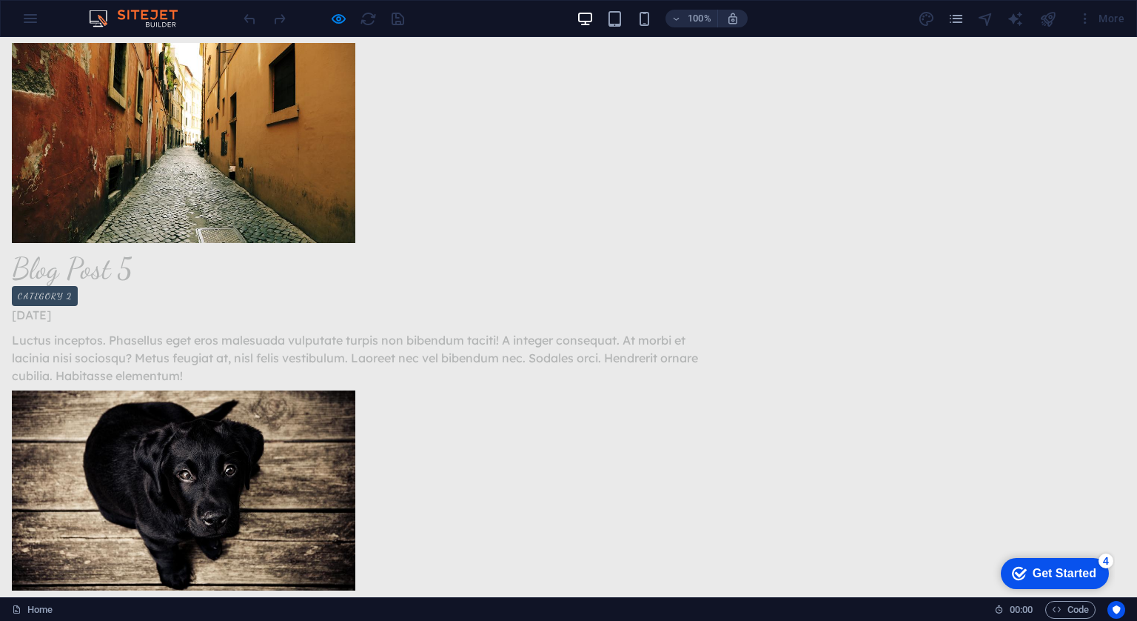
scroll to position [1842, 0]
